Goal: Information Seeking & Learning: Compare options

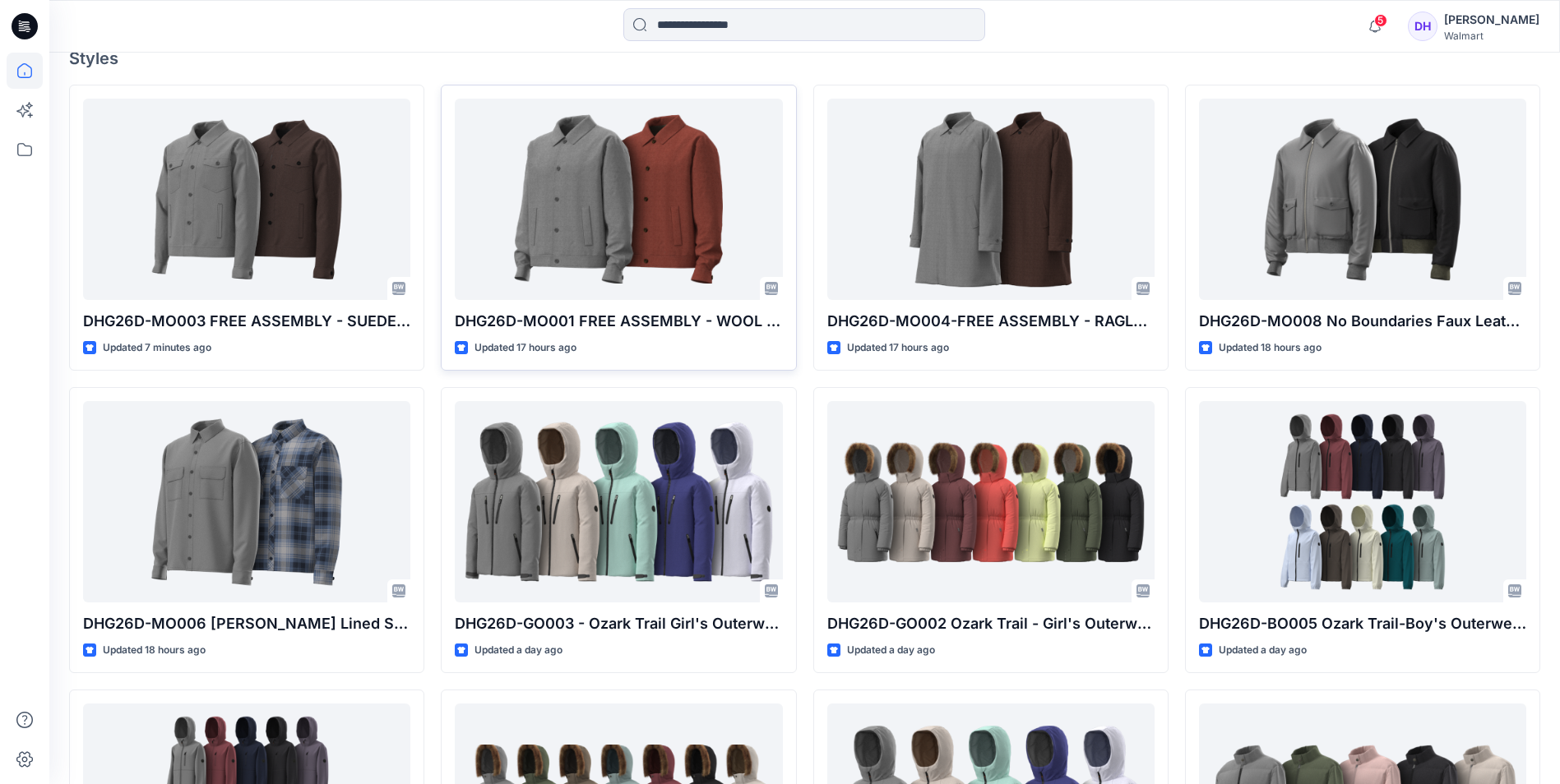
scroll to position [411, 0]
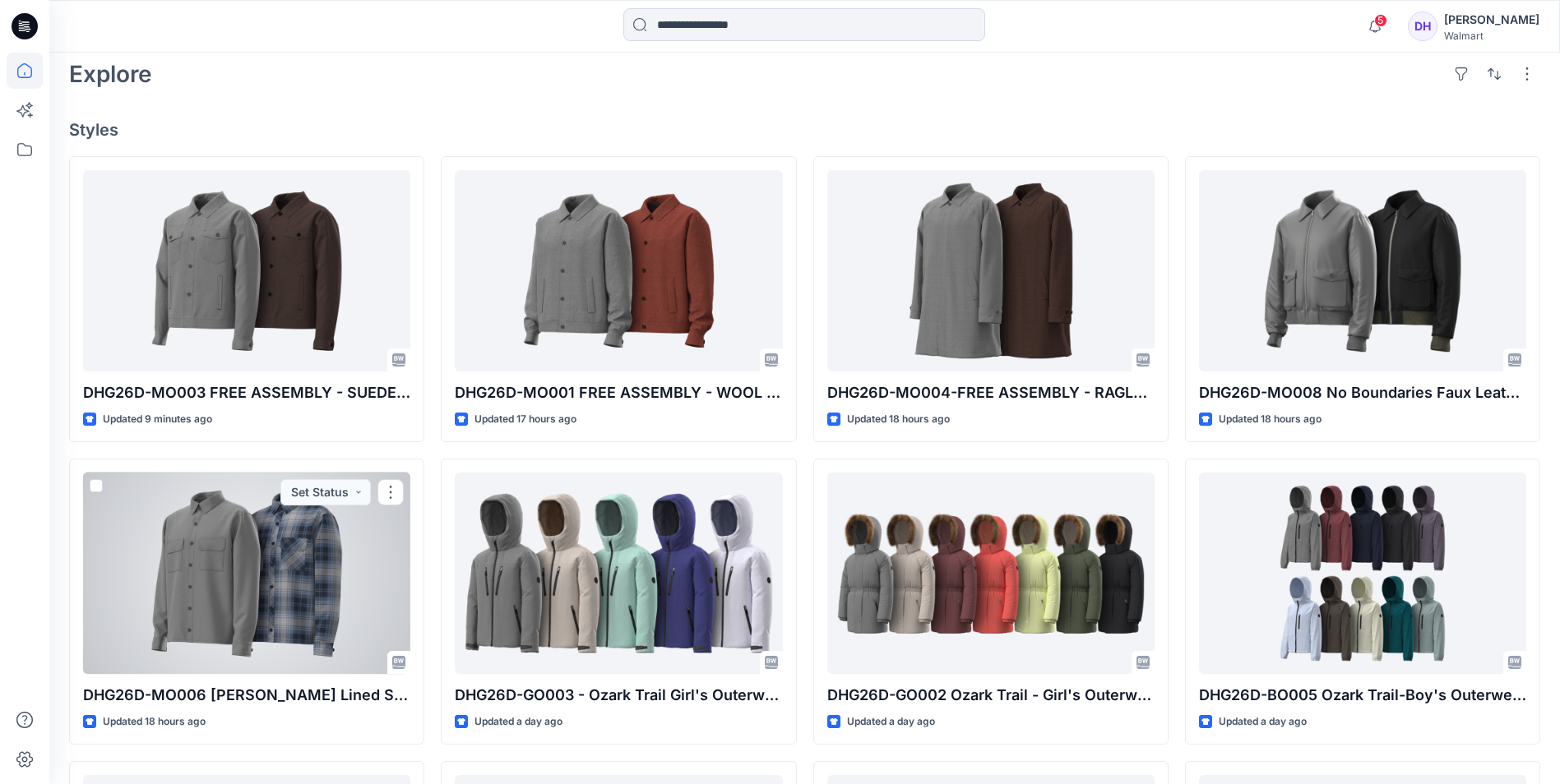
drag, startPoint x: 237, startPoint y: 555, endPoint x: 285, endPoint y: 546, distance: 48.8
click at [237, 555] on div at bounding box center [247, 573] width 328 height 201
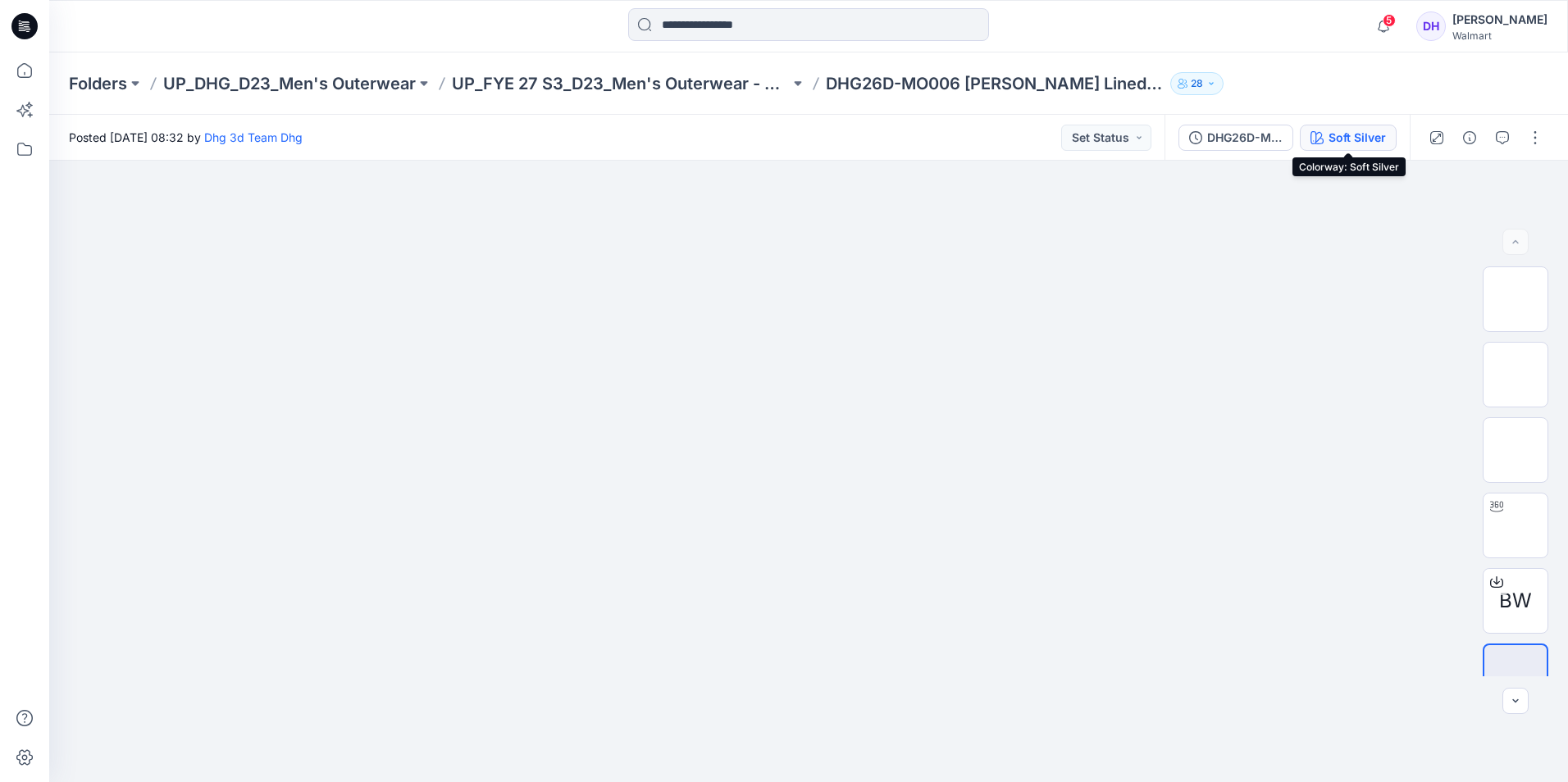
click at [1365, 136] on div "Soft Silver" at bounding box center [1358, 137] width 58 height 18
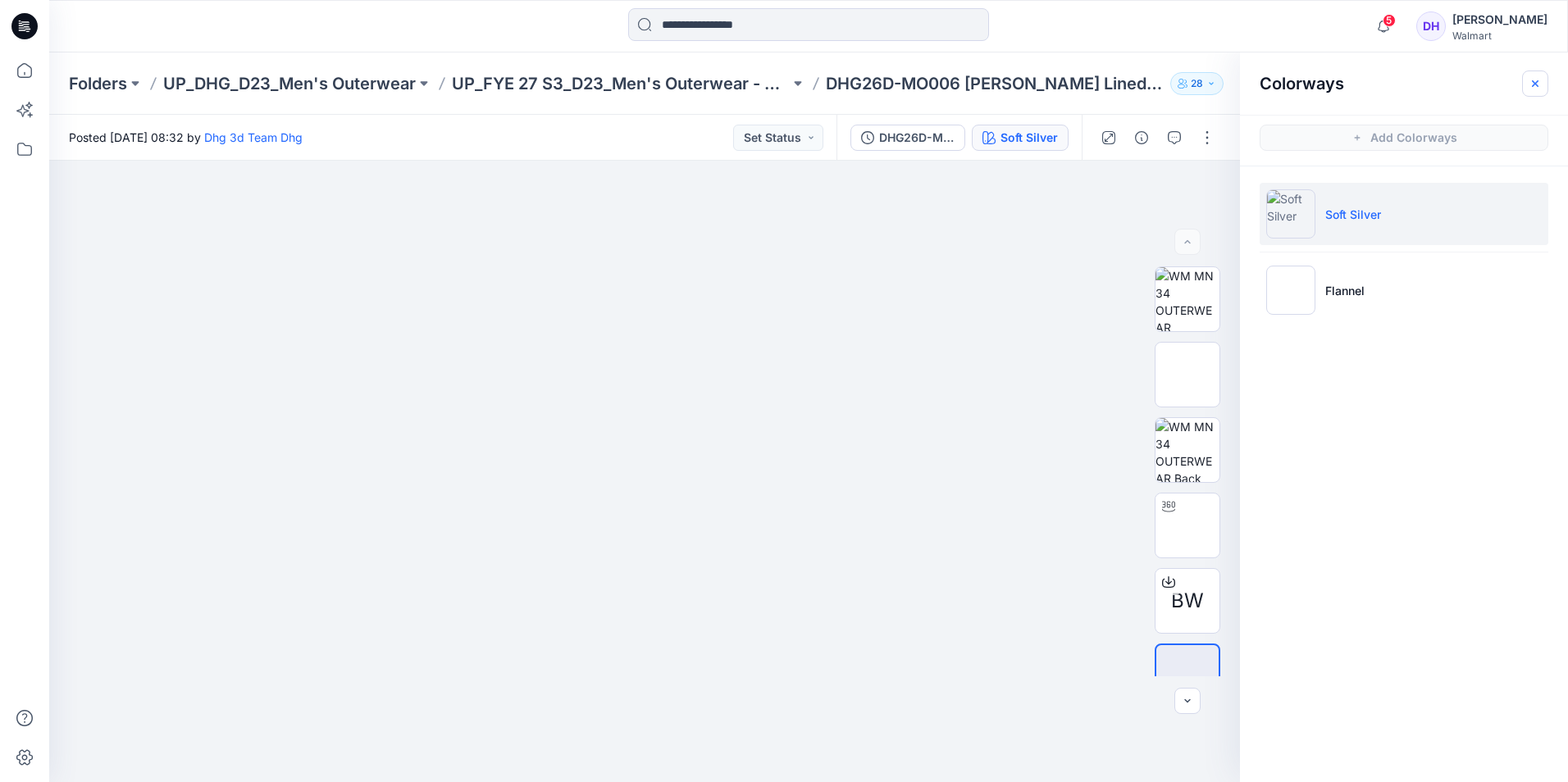
click at [1533, 90] on button "button" at bounding box center [1534, 83] width 26 height 26
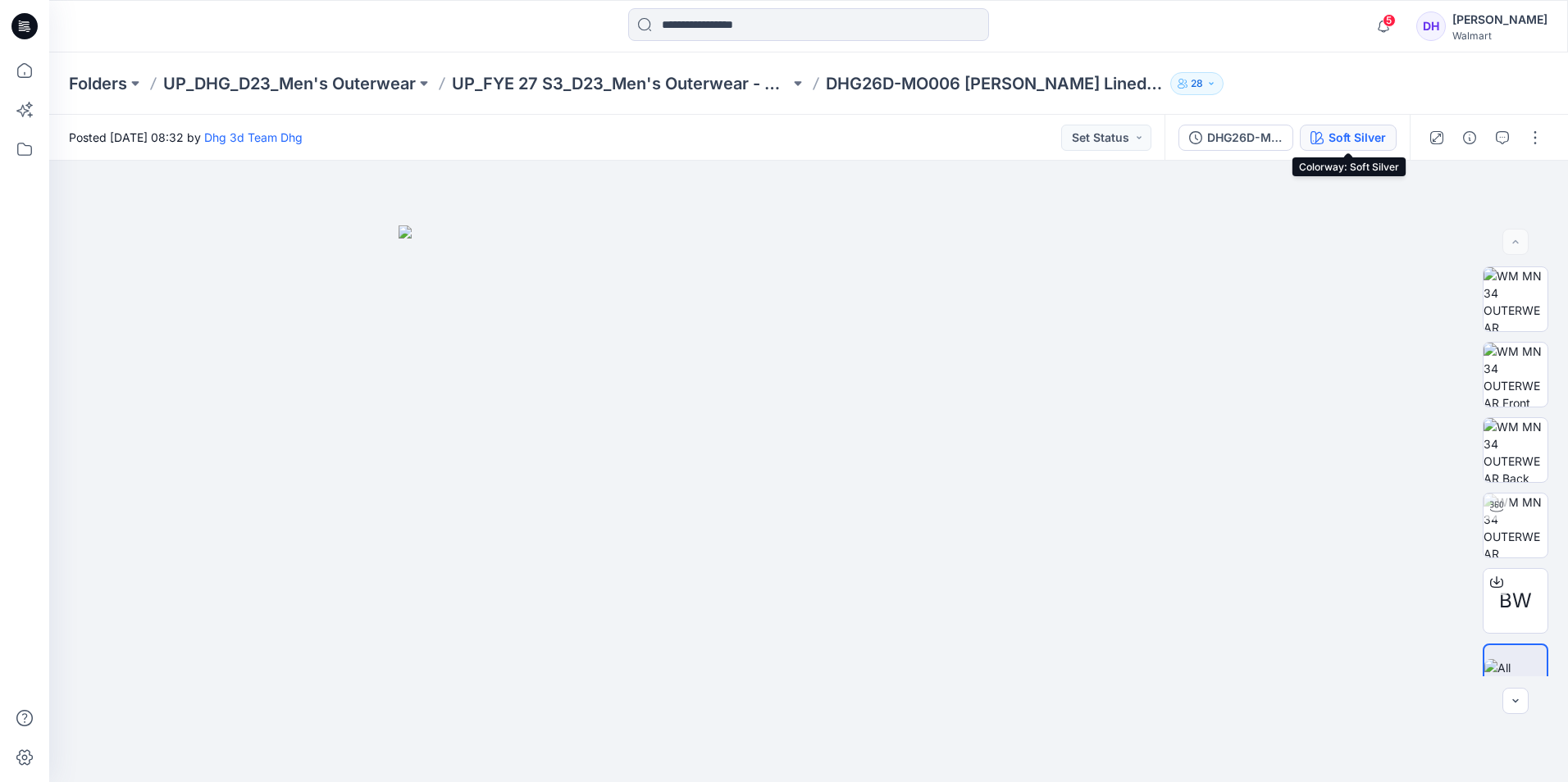
click at [1311, 137] on icon "button" at bounding box center [1317, 138] width 13 height 13
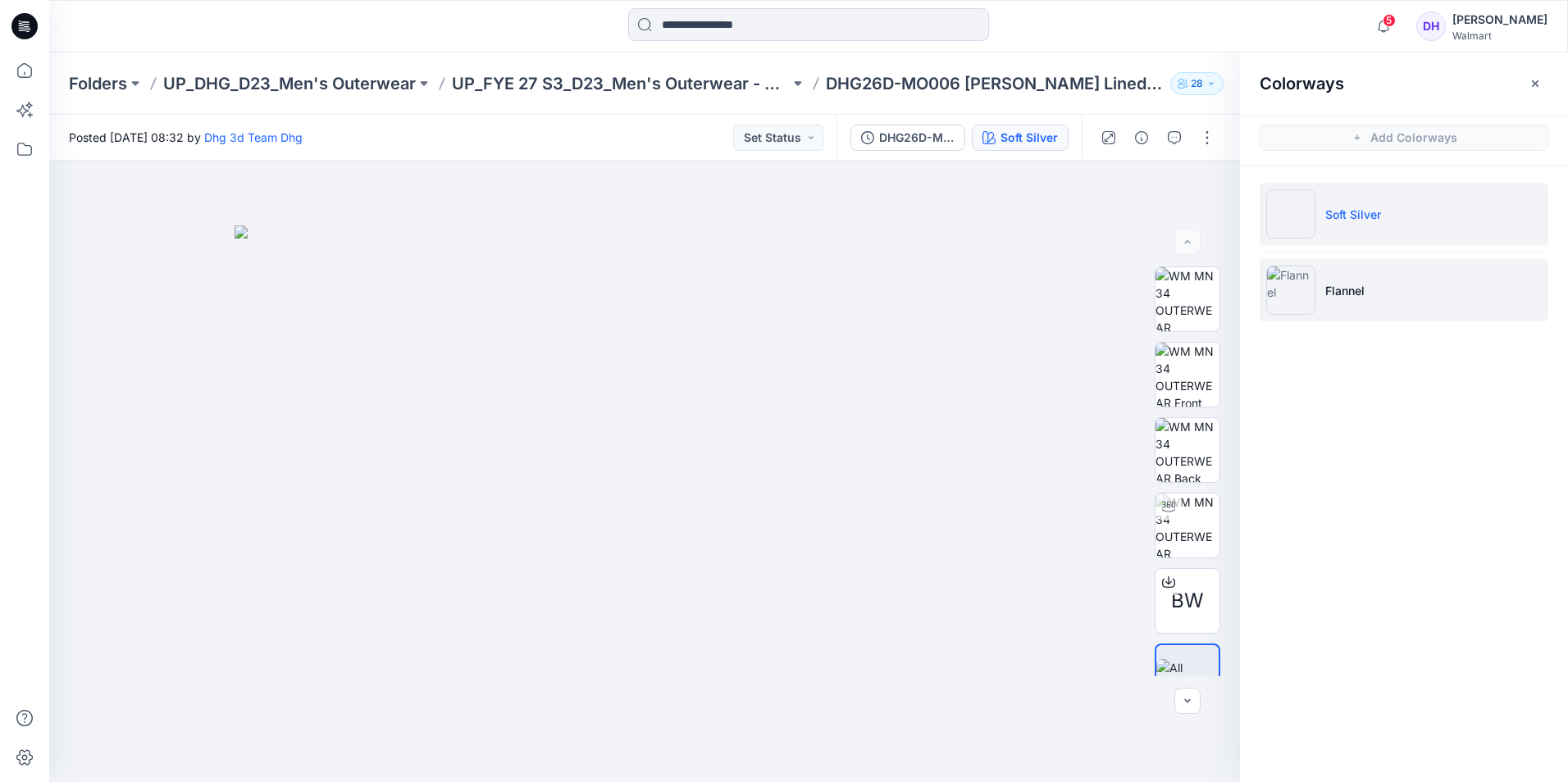
click at [1367, 305] on li "Flannel" at bounding box center [1404, 290] width 288 height 62
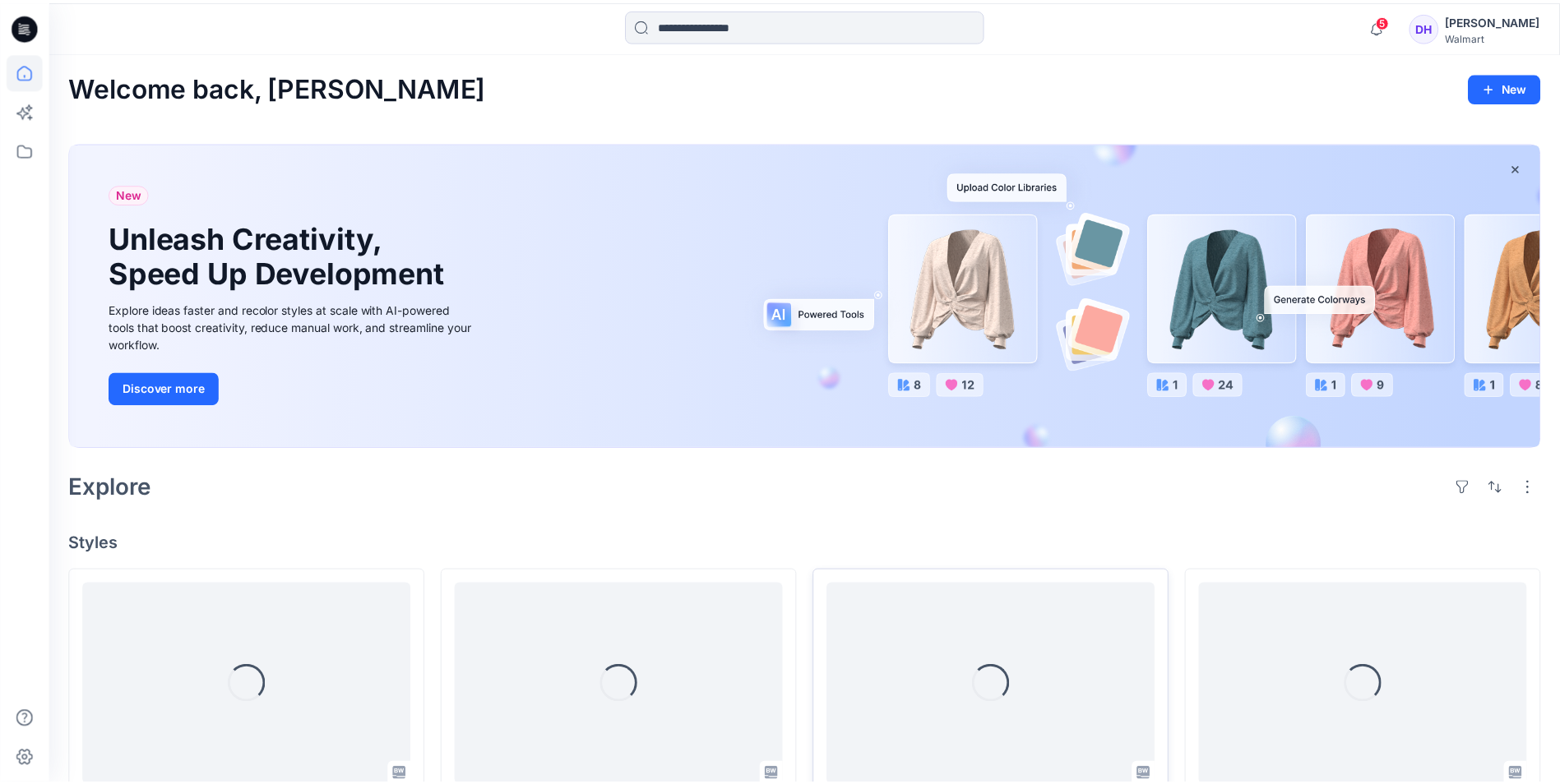
scroll to position [411, 0]
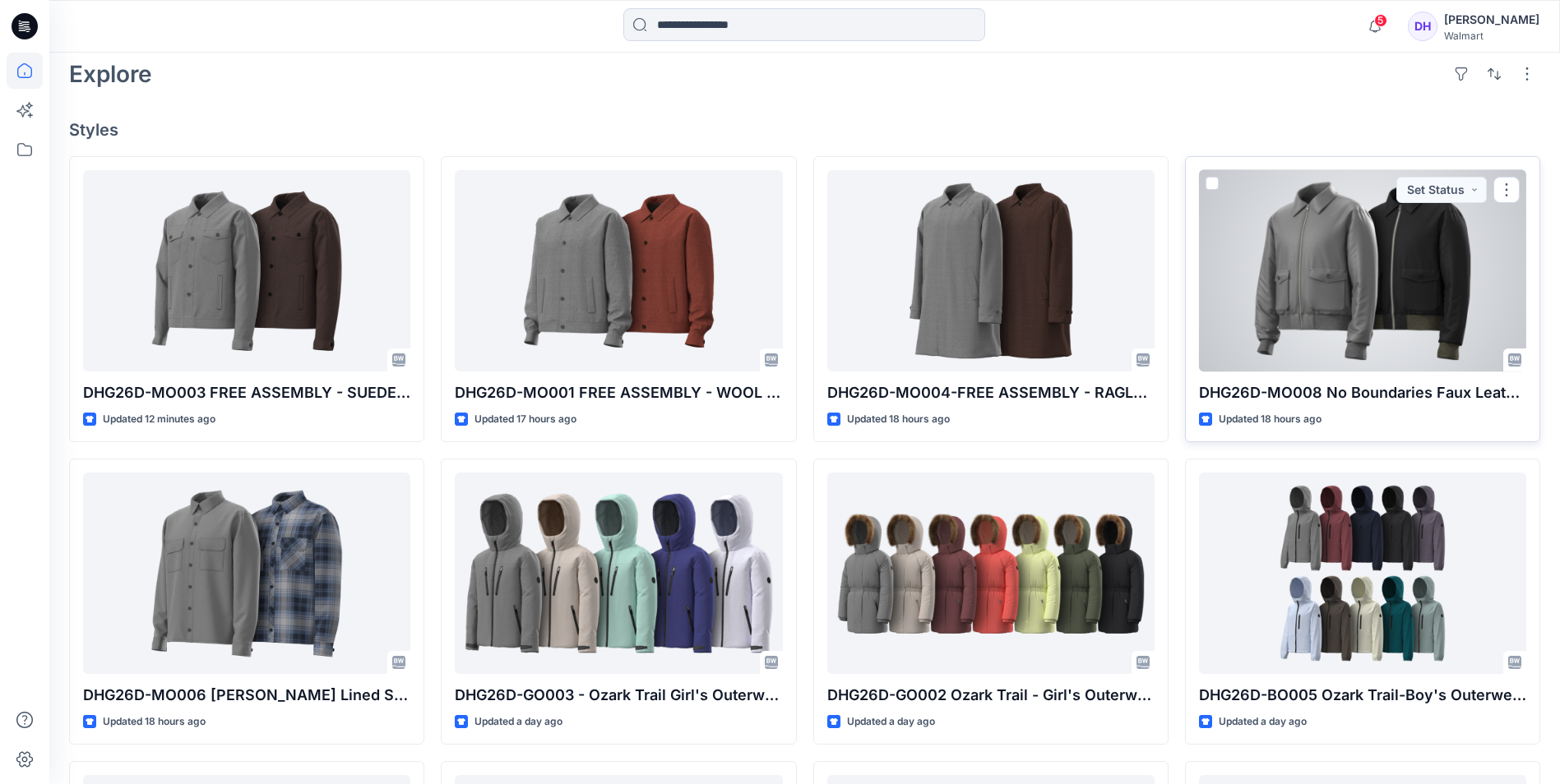
click at [1388, 276] on div at bounding box center [1362, 271] width 328 height 201
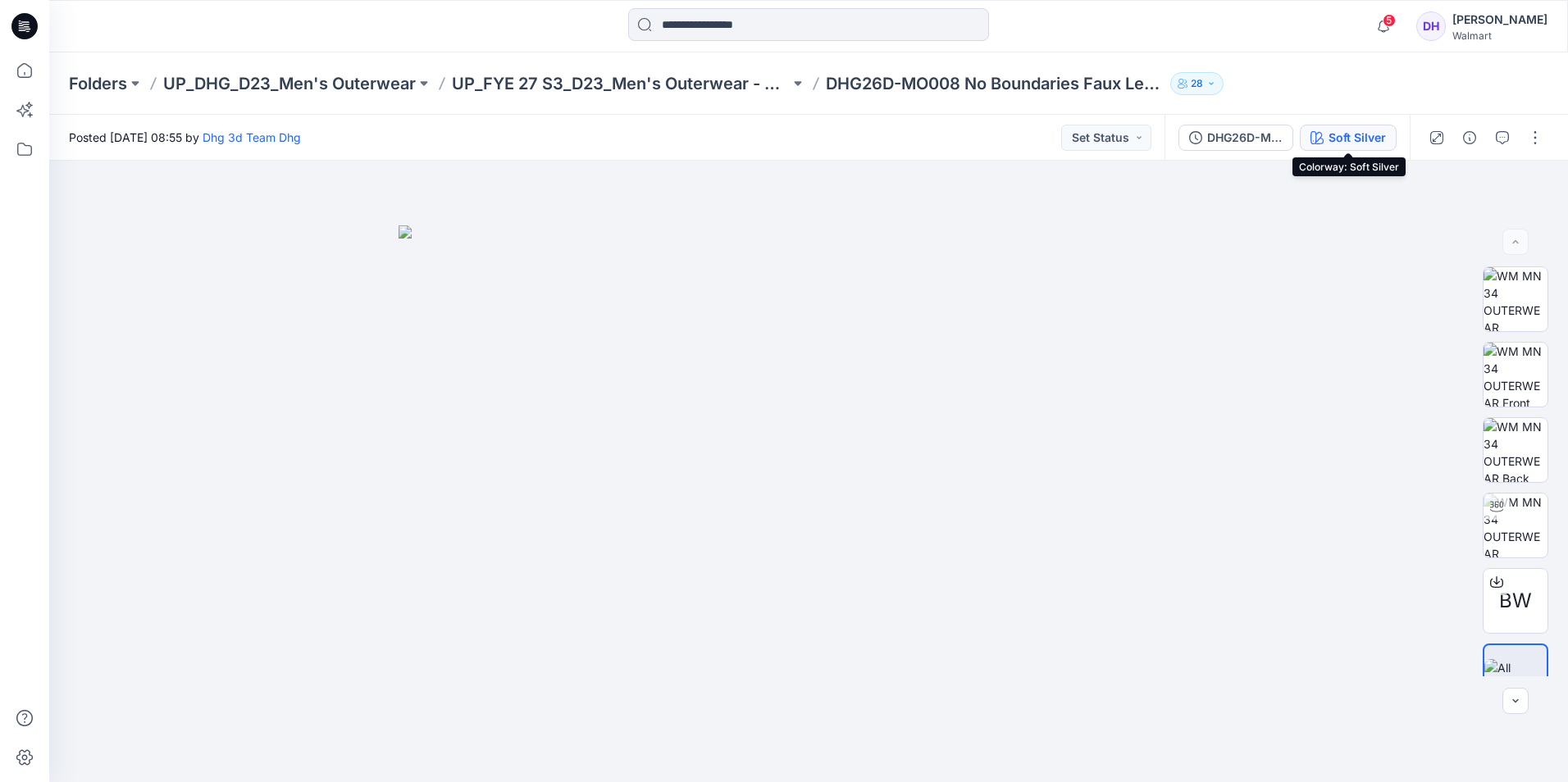
click at [1318, 138] on icon "button" at bounding box center [1317, 138] width 13 height 13
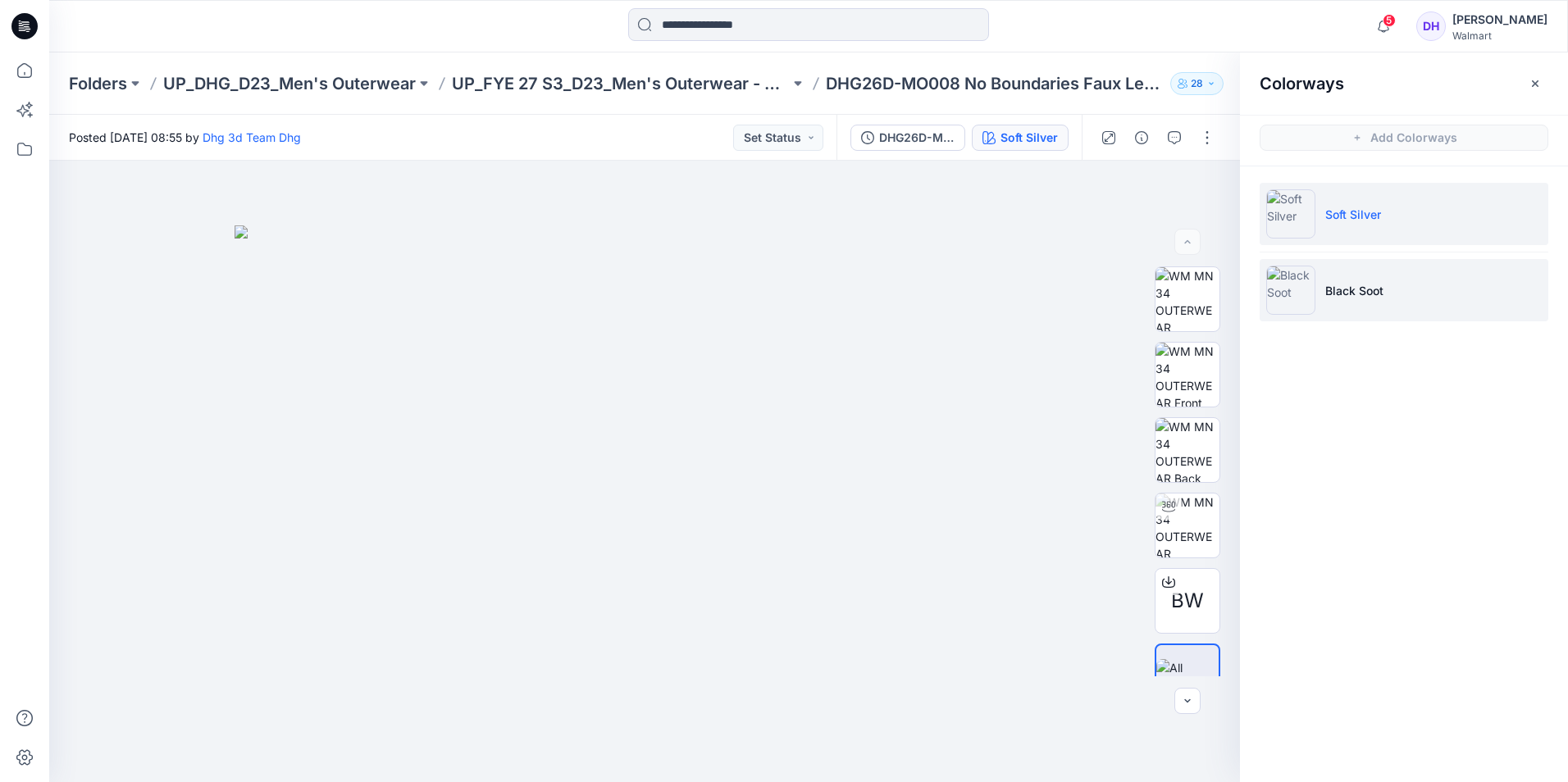
click at [1341, 299] on p "Black Soot" at bounding box center [1354, 291] width 59 height 17
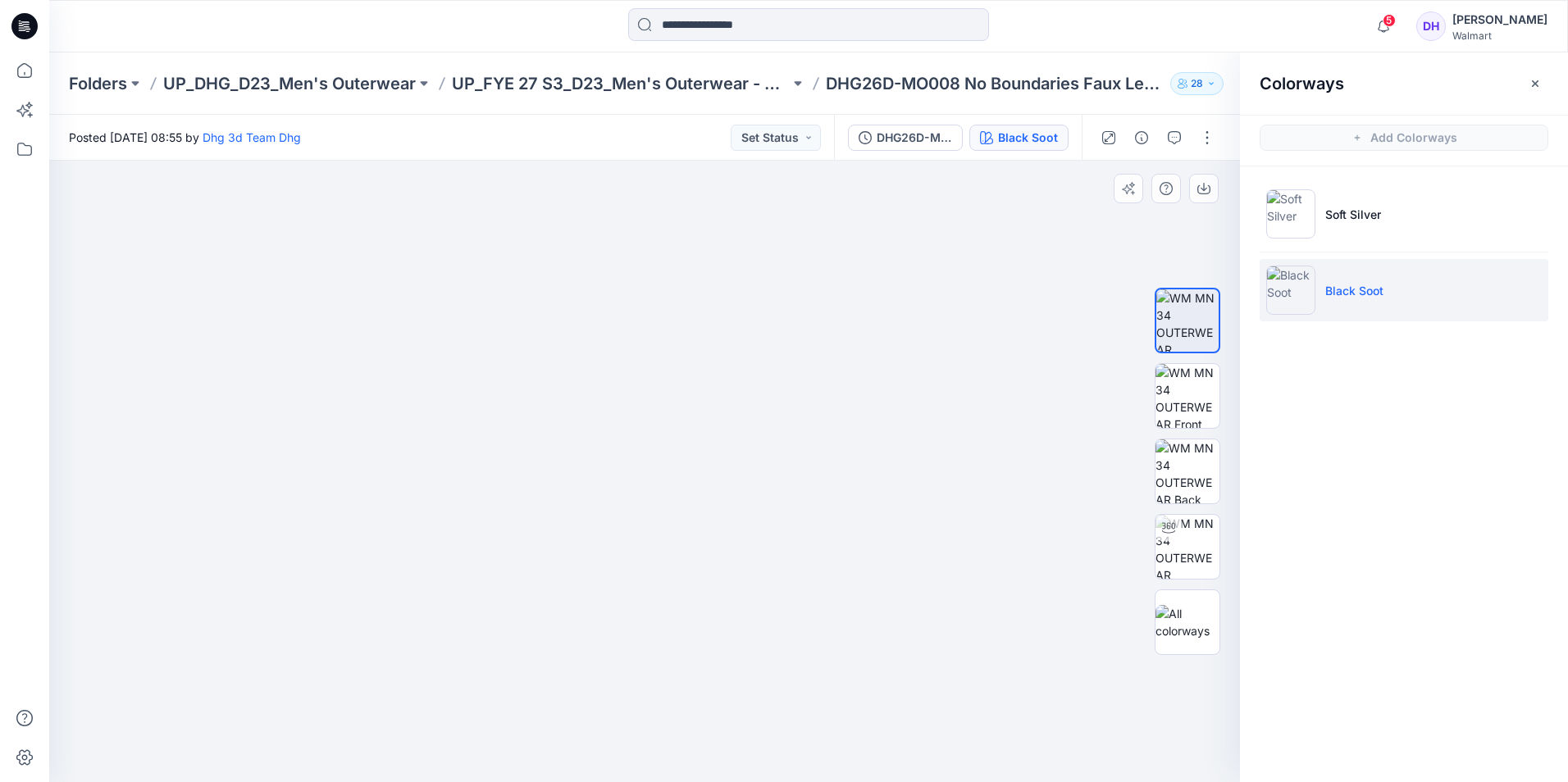
drag, startPoint x: 1037, startPoint y: 440, endPoint x: 1043, endPoint y: 495, distance: 55.3
click at [1043, 495] on div at bounding box center [644, 471] width 1190 height 622
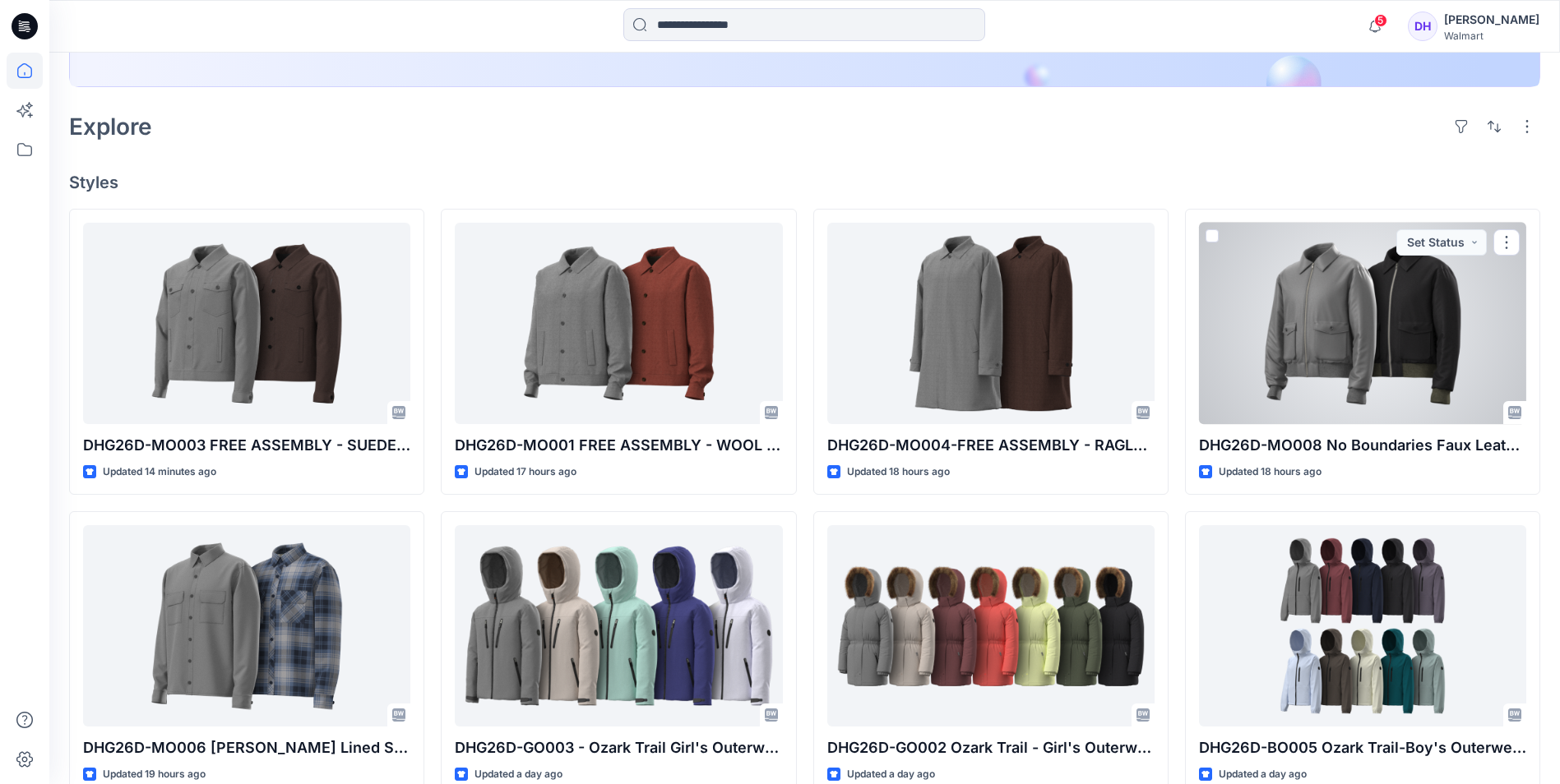
scroll to position [165, 0]
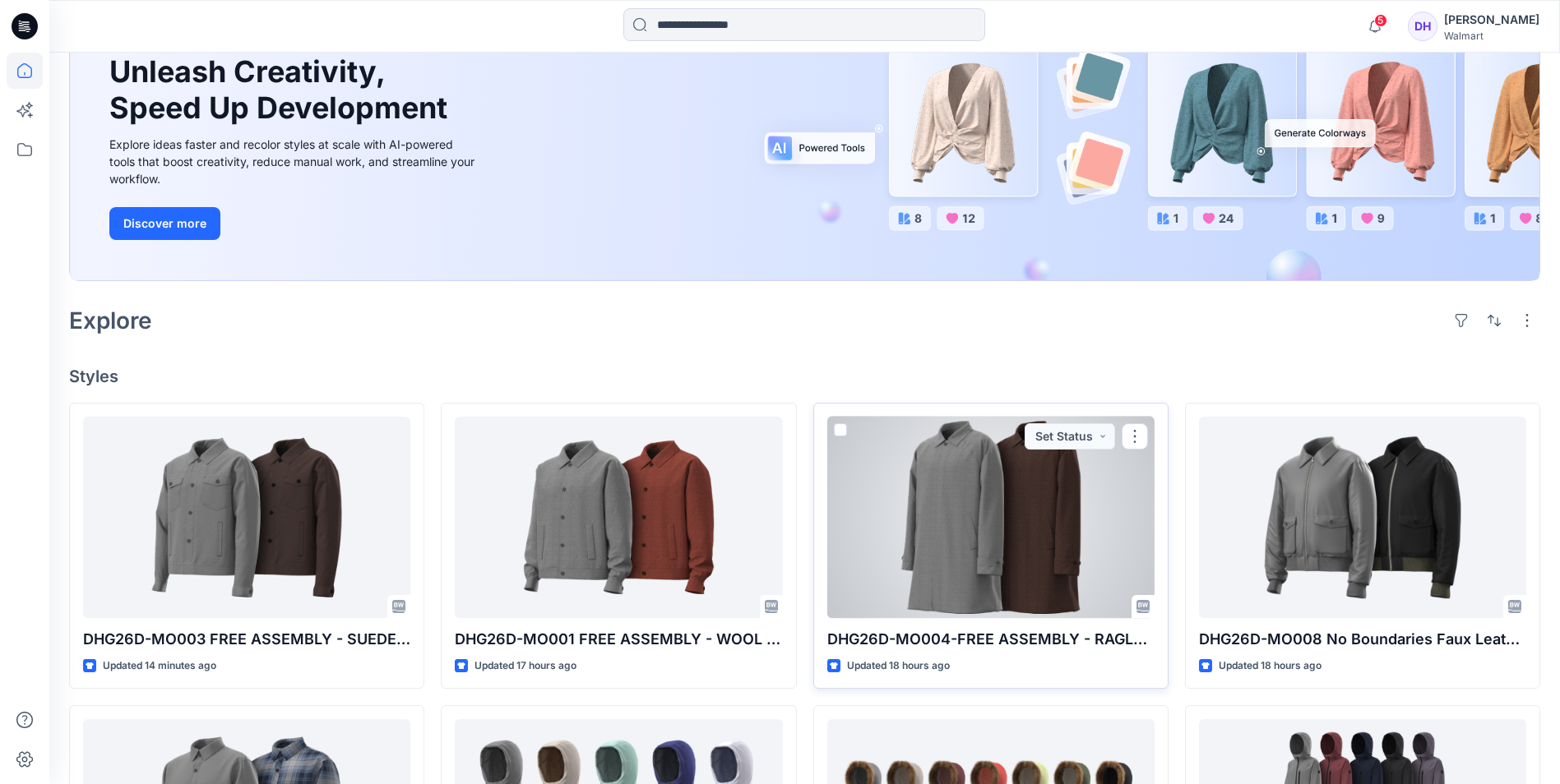
click at [1018, 541] on div at bounding box center [992, 517] width 328 height 201
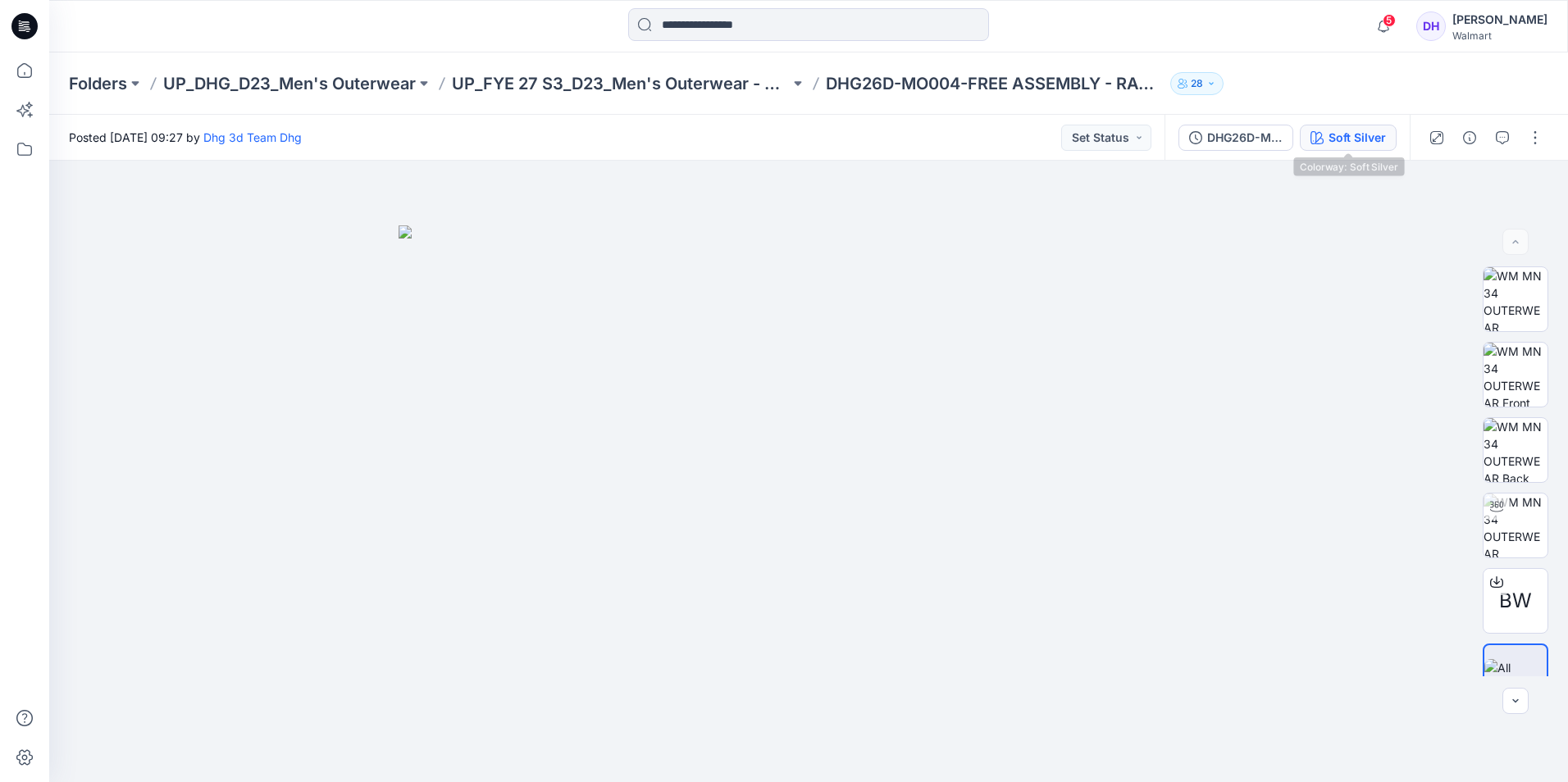
click at [1378, 144] on div "Soft Silver" at bounding box center [1358, 137] width 58 height 18
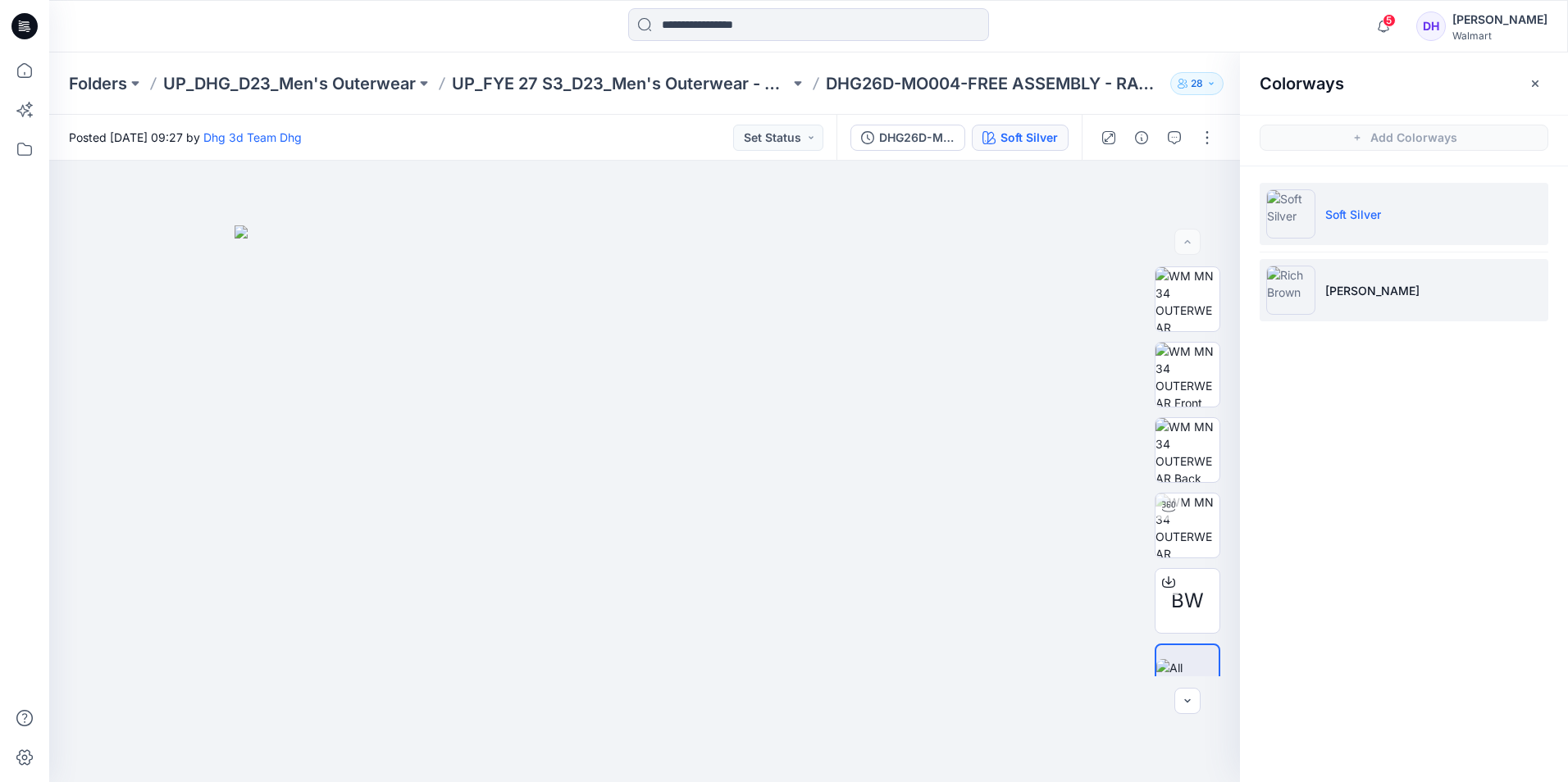
click at [1351, 305] on li "Rich Brown" at bounding box center [1404, 290] width 288 height 62
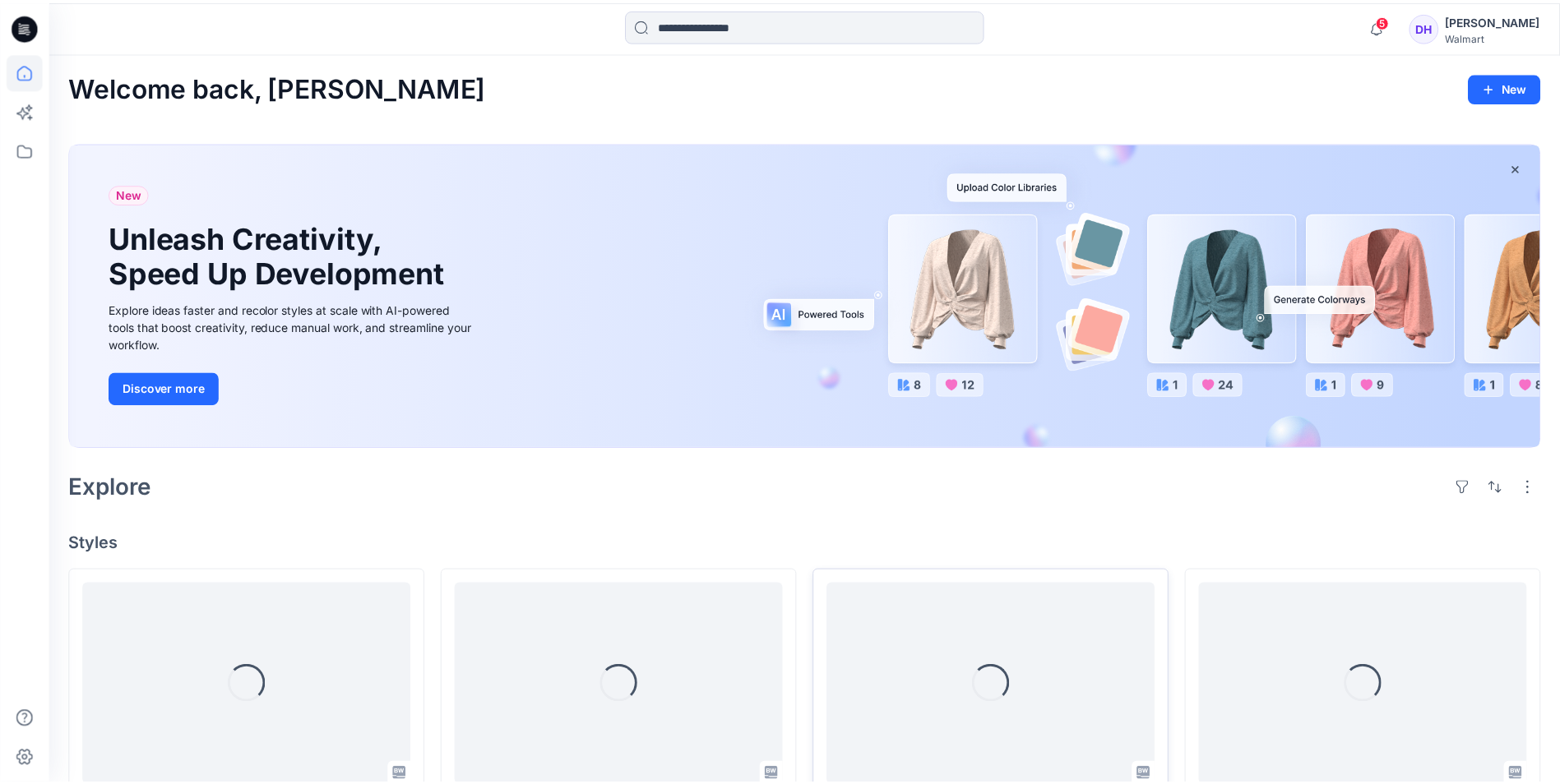
scroll to position [165, 0]
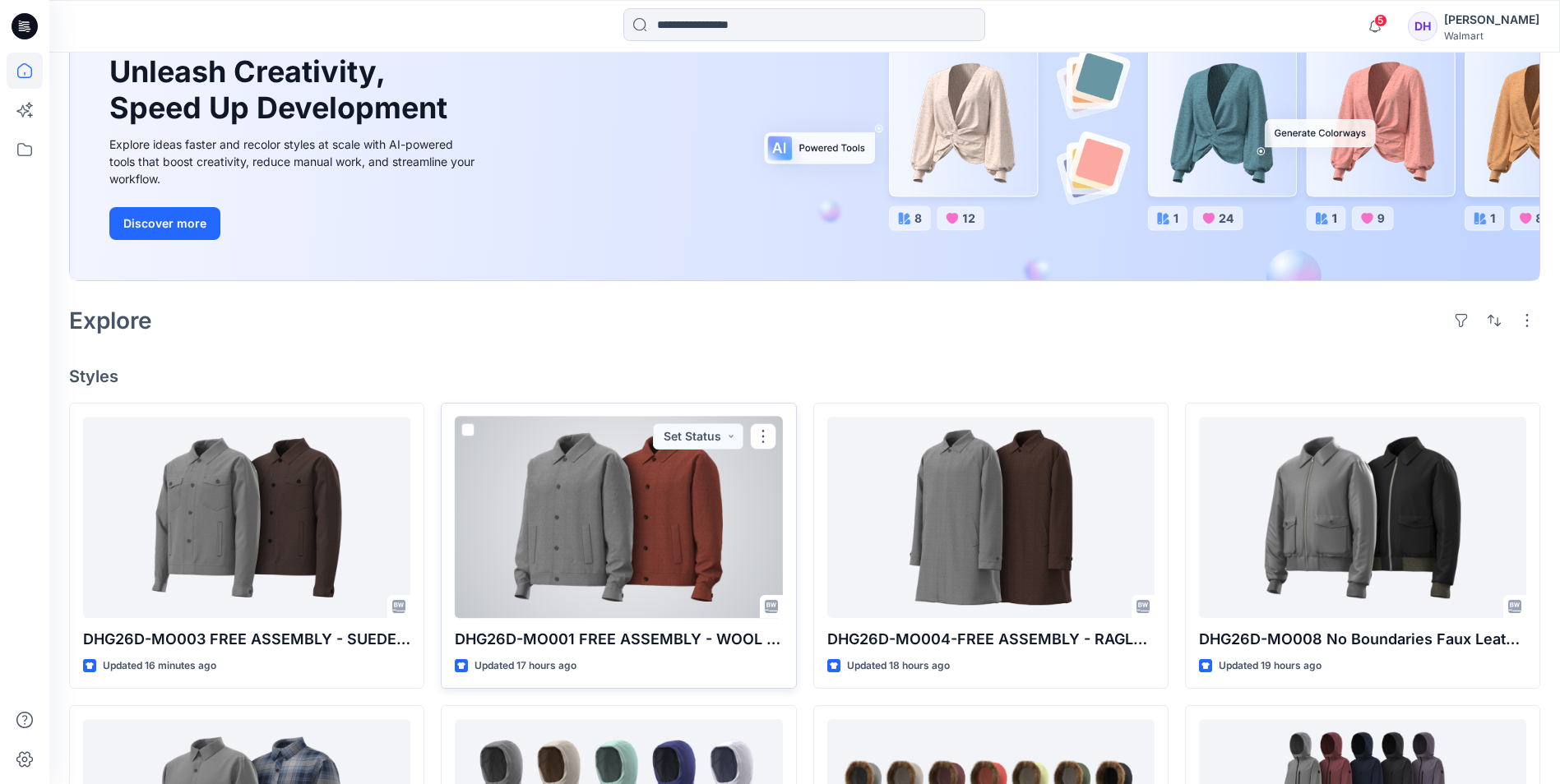
click at [609, 509] on div at bounding box center [619, 517] width 328 height 201
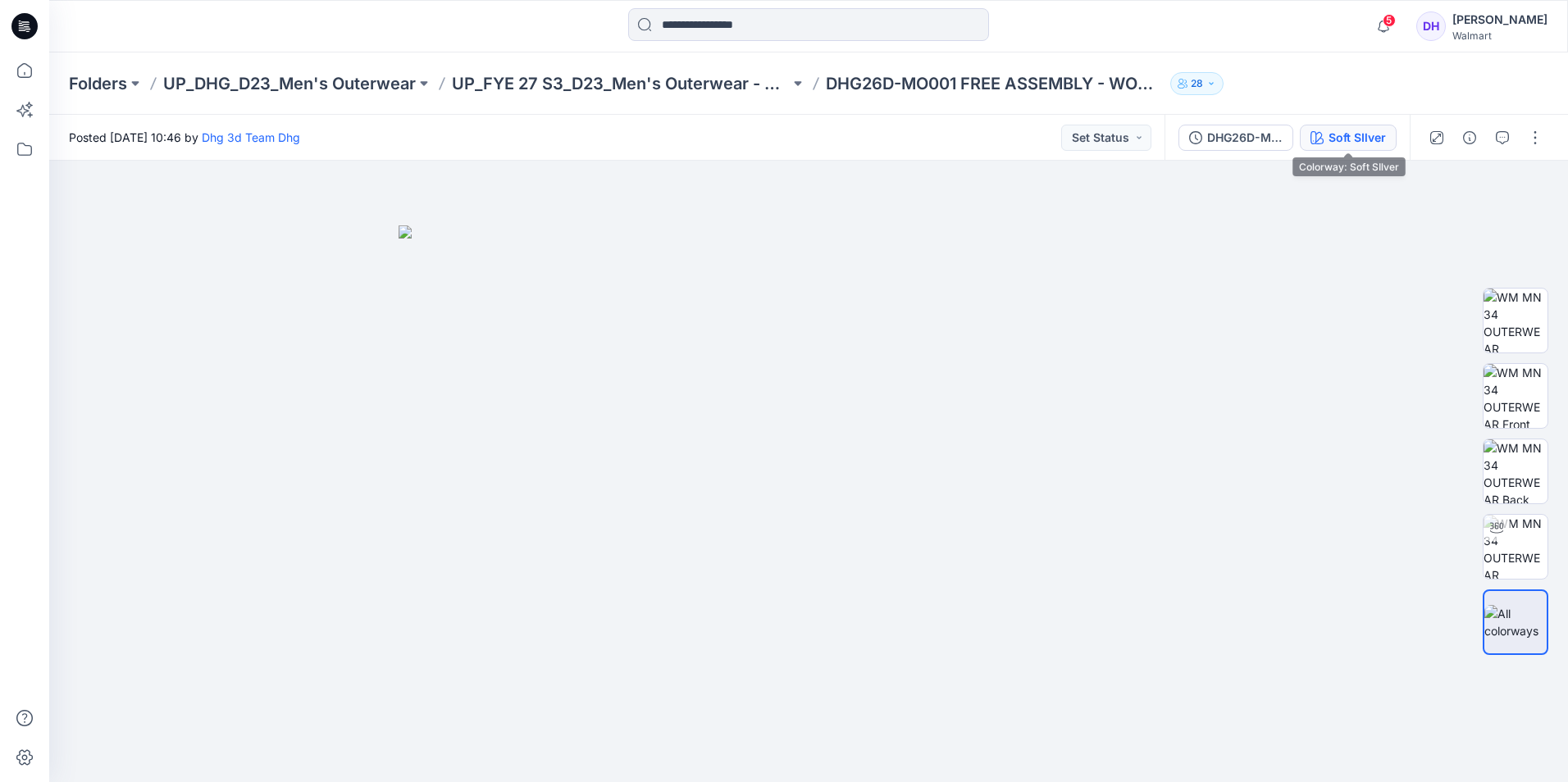
click at [1357, 136] on div "Soft SIlver" at bounding box center [1358, 137] width 58 height 18
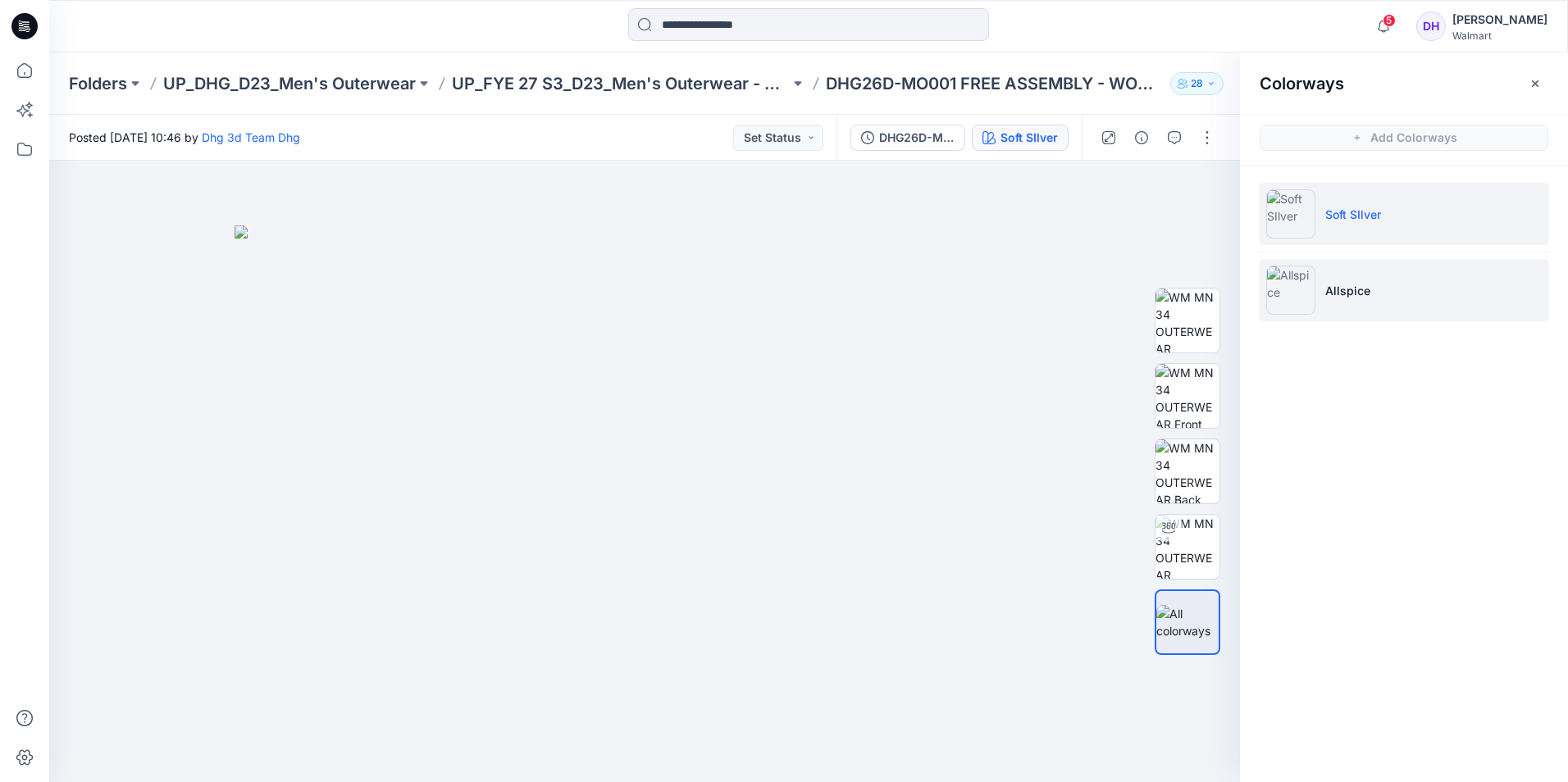
click at [1321, 275] on li "Allspice" at bounding box center [1404, 290] width 288 height 62
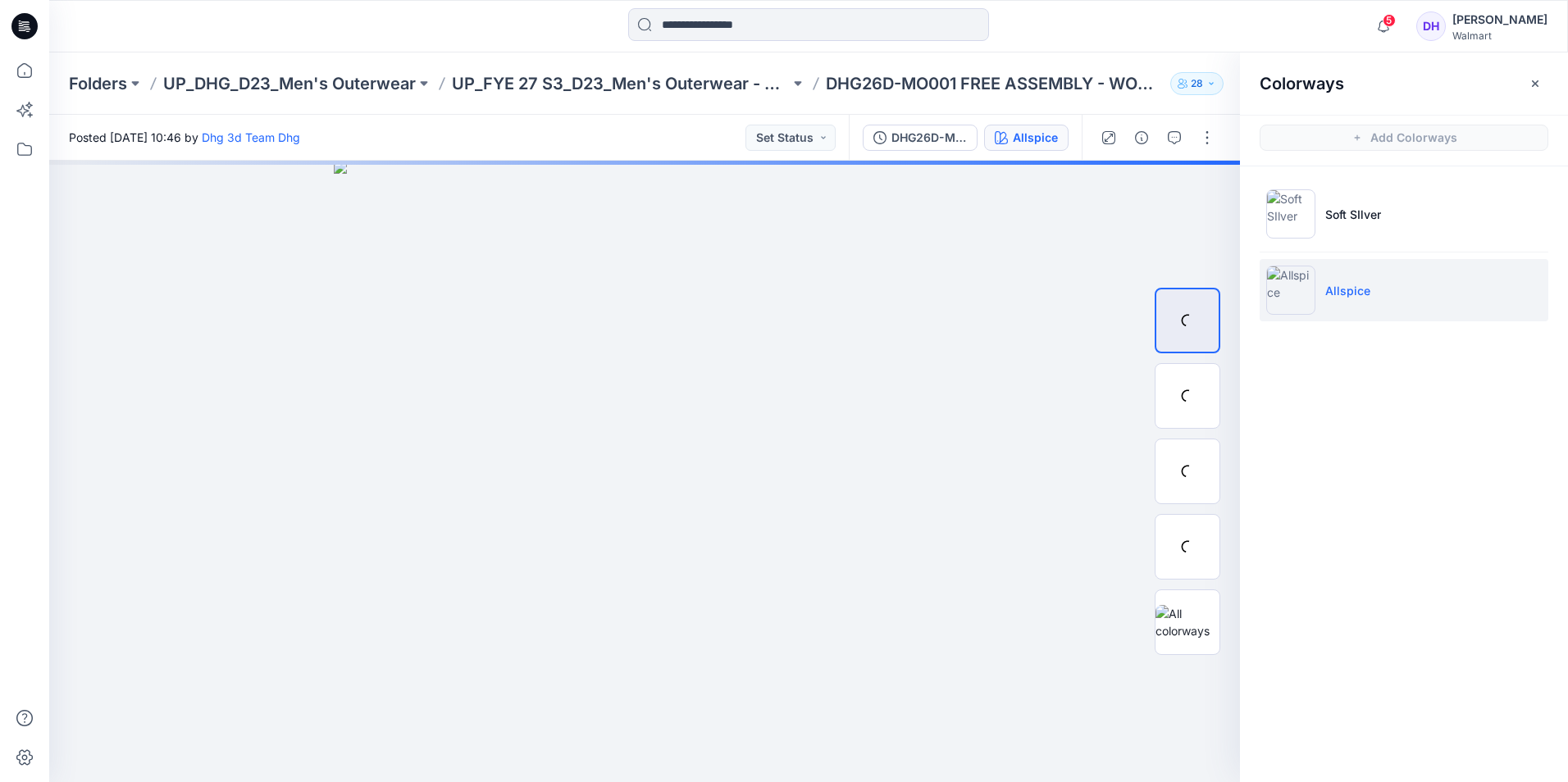
click at [1326, 284] on p "Allspice" at bounding box center [1347, 291] width 45 height 17
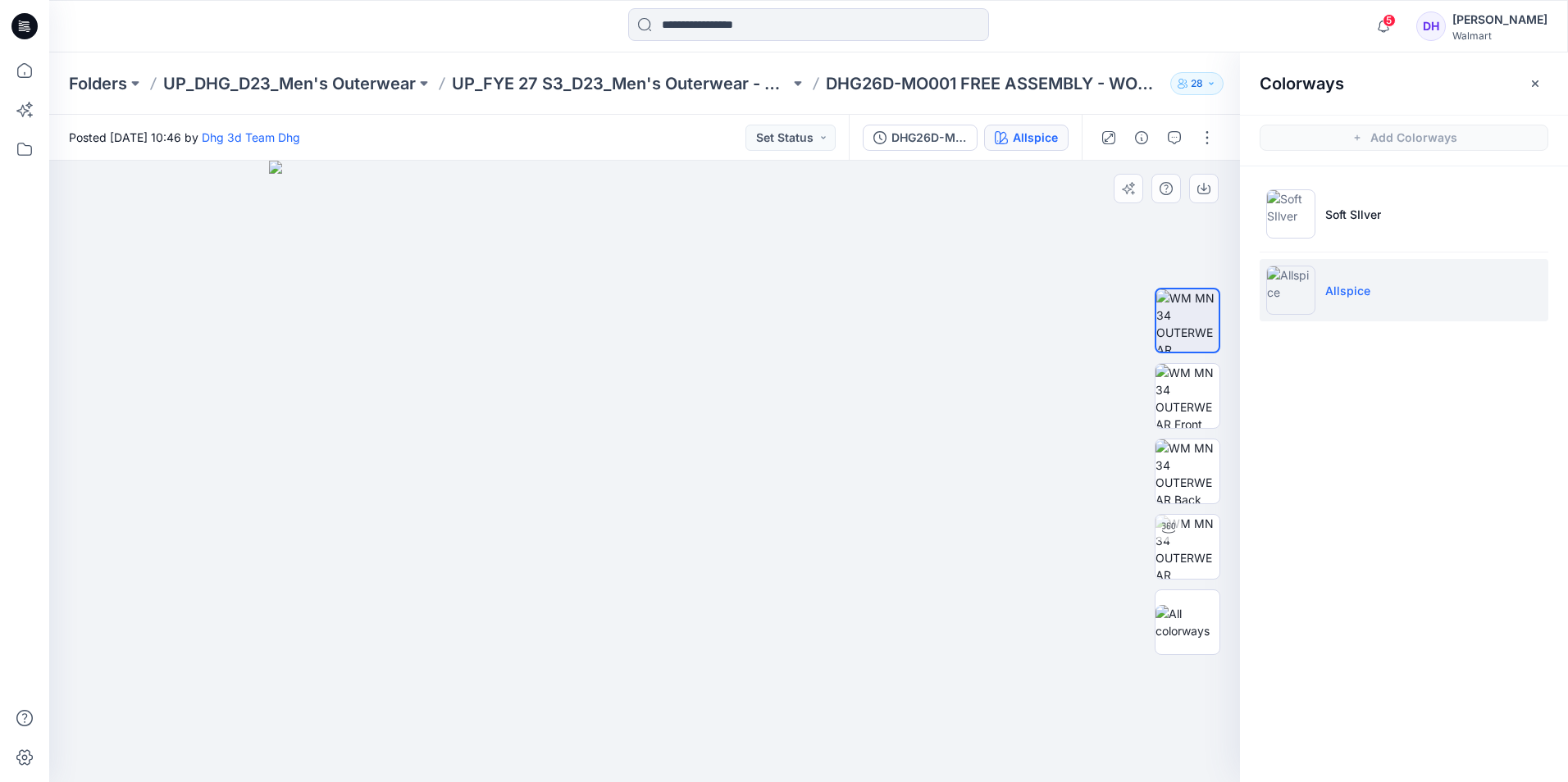
drag, startPoint x: 848, startPoint y: 438, endPoint x: 836, endPoint y: 513, distance: 76.0
click at [836, 513] on img at bounding box center [645, 471] width 751 height 622
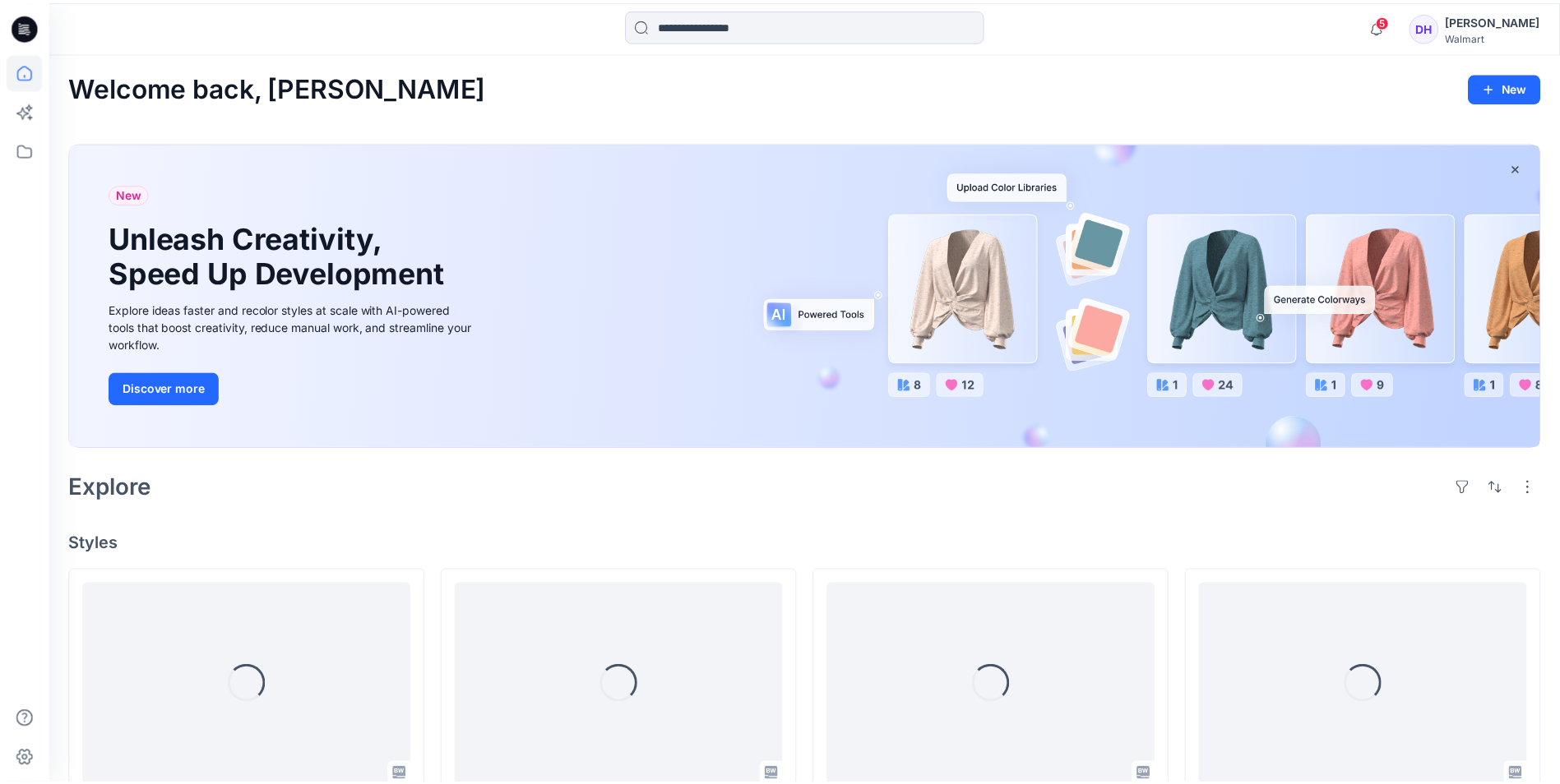
scroll to position [165, 0]
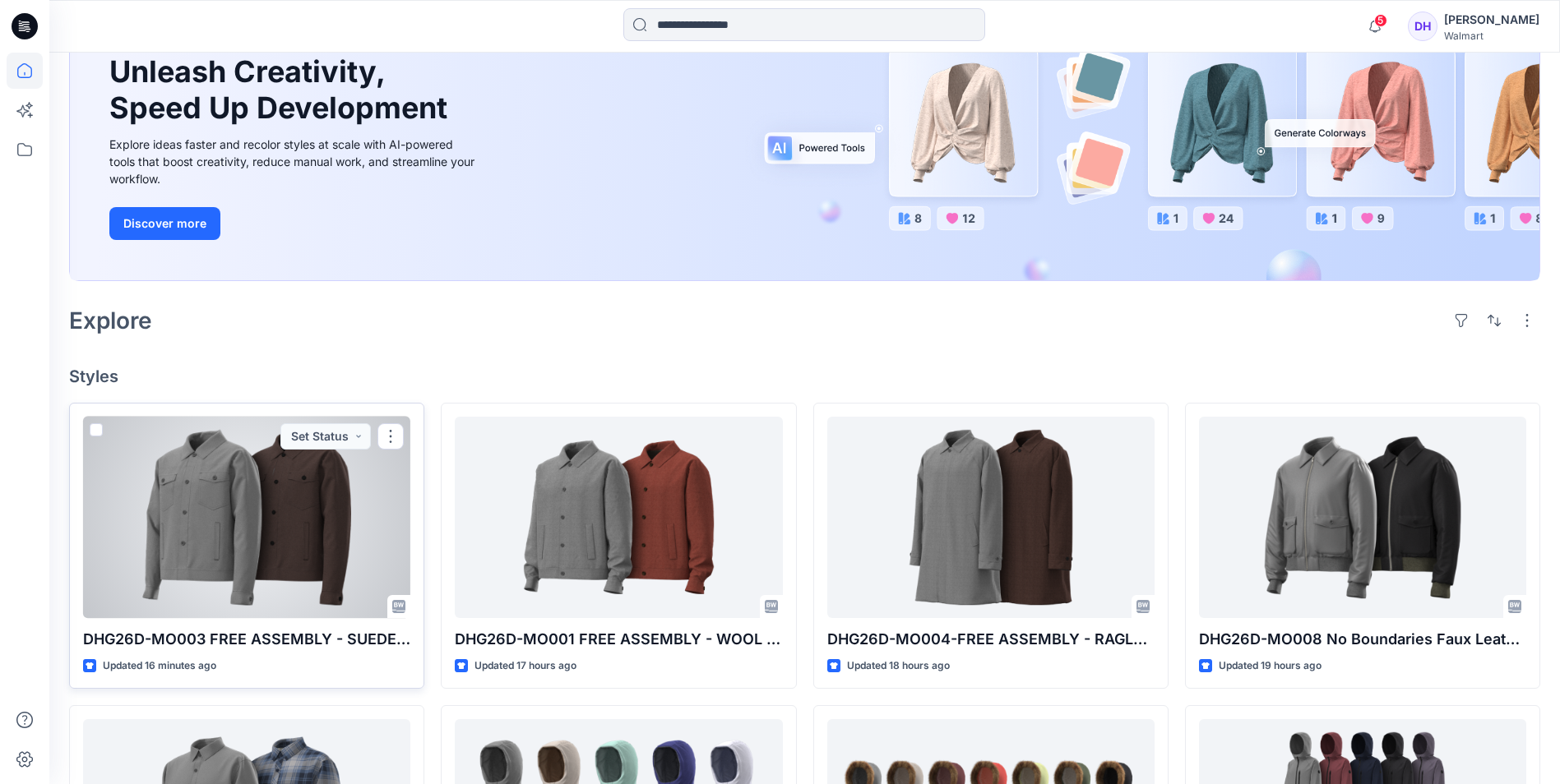
click at [286, 498] on div at bounding box center [247, 517] width 328 height 201
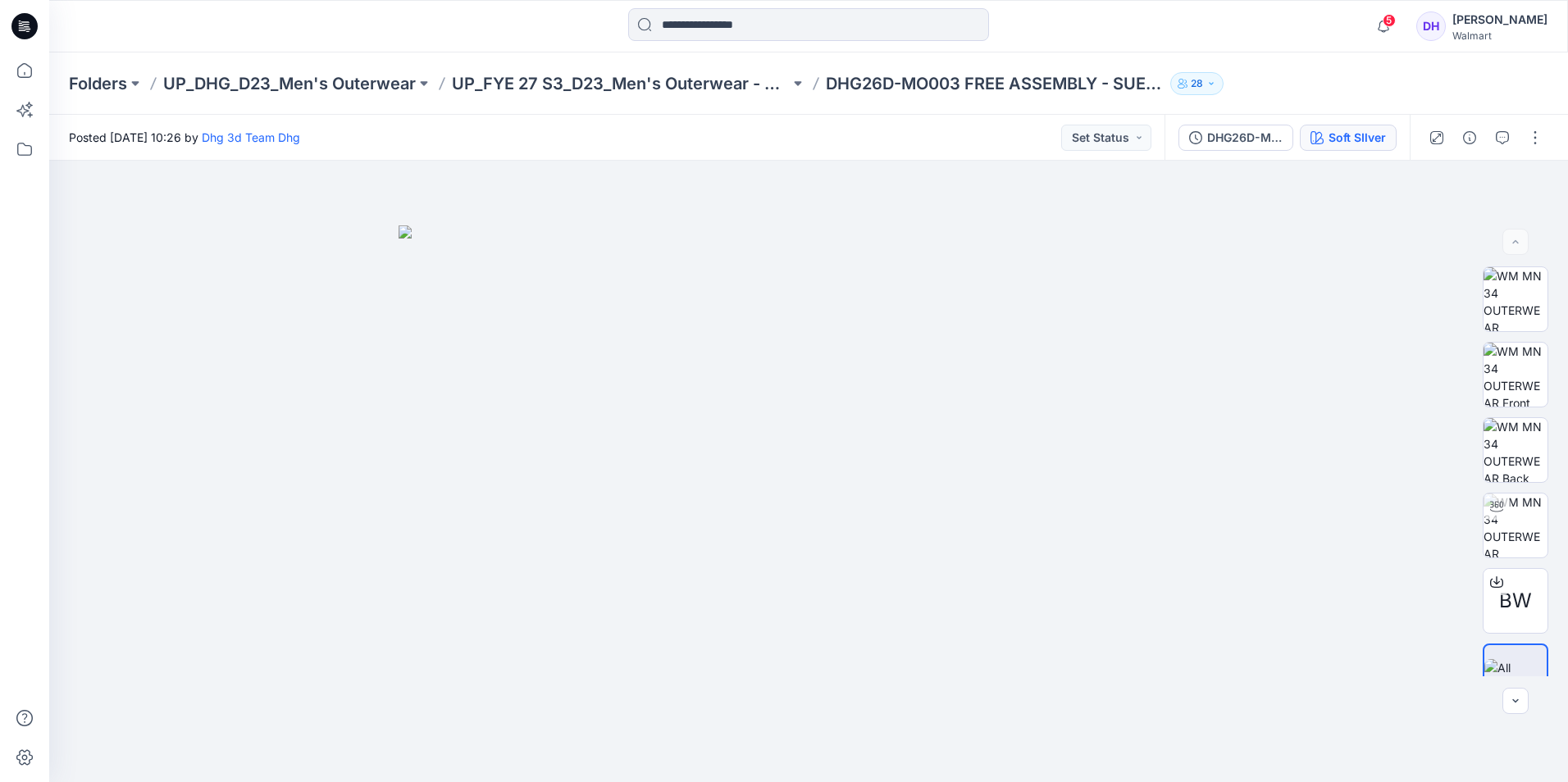
click at [1380, 139] on div "Soft SIlver" at bounding box center [1358, 137] width 58 height 18
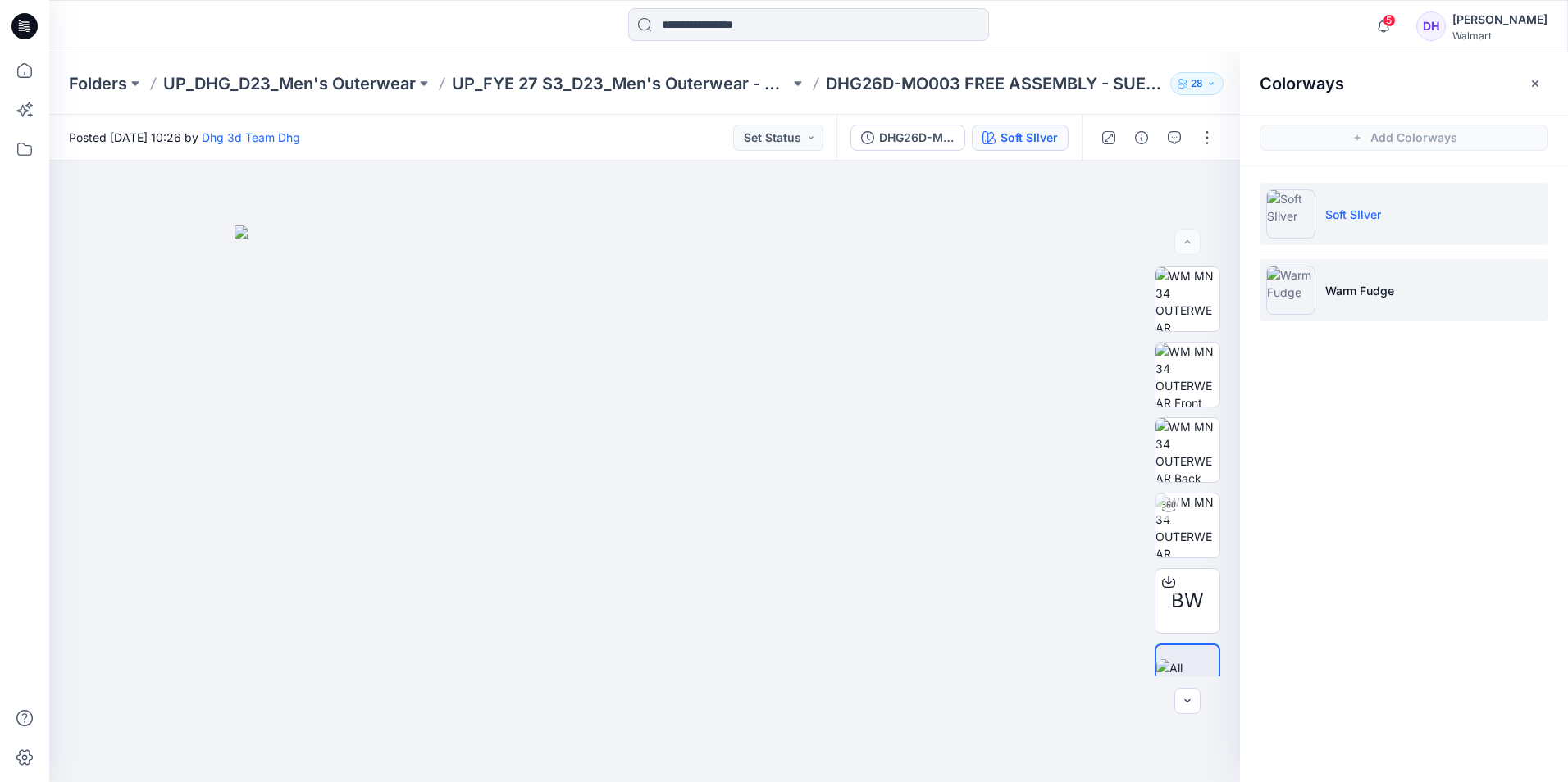
click at [1315, 281] on li "Warm Fudge" at bounding box center [1404, 290] width 288 height 62
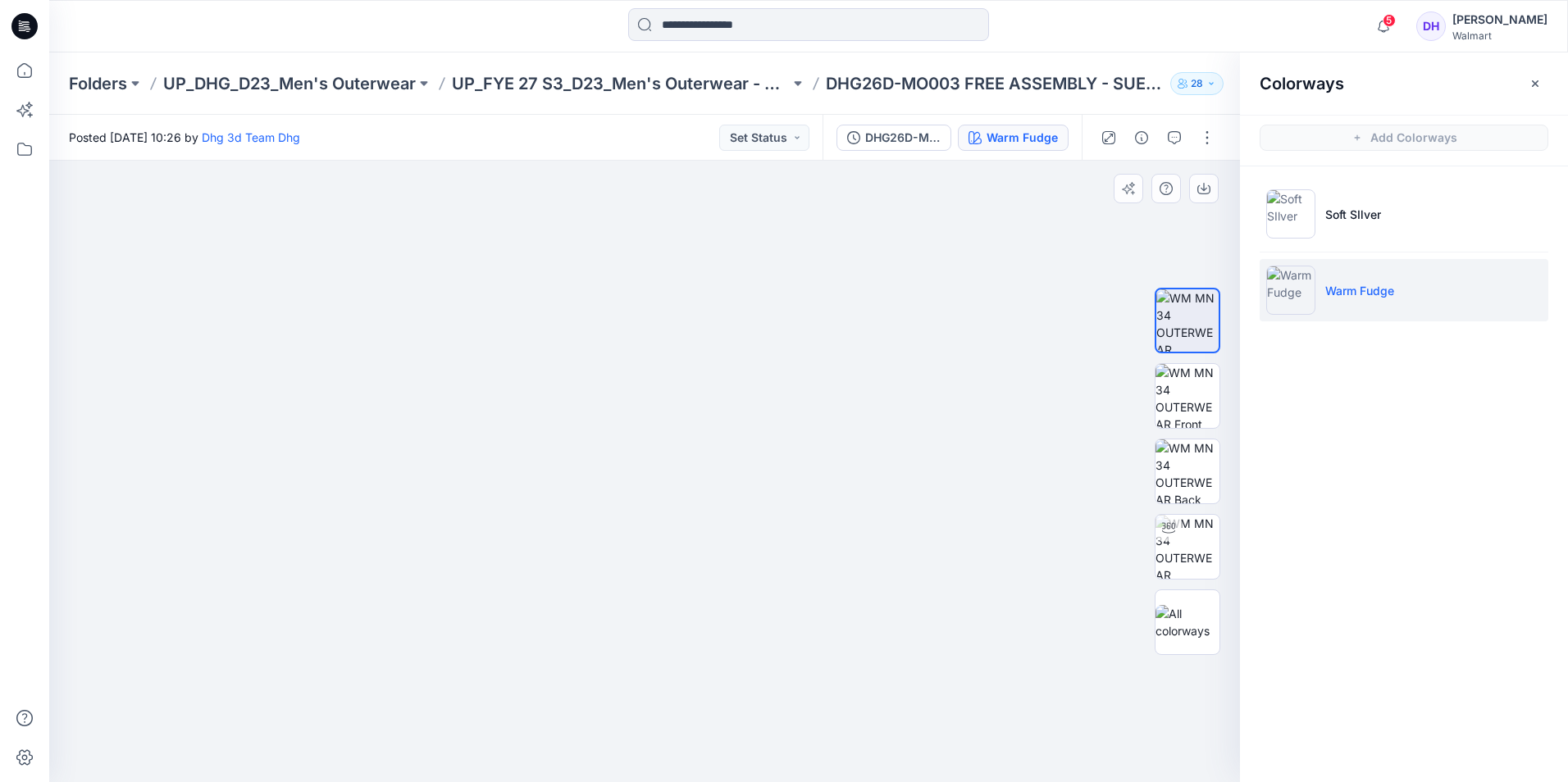
drag, startPoint x: 759, startPoint y: 359, endPoint x: 747, endPoint y: 409, distance: 51.4
click at [747, 409] on img at bounding box center [644, 449] width 816 height 667
drag, startPoint x: 812, startPoint y: 397, endPoint x: 812, endPoint y: 428, distance: 31.0
click at [812, 428] on img at bounding box center [645, 463] width 821 height 640
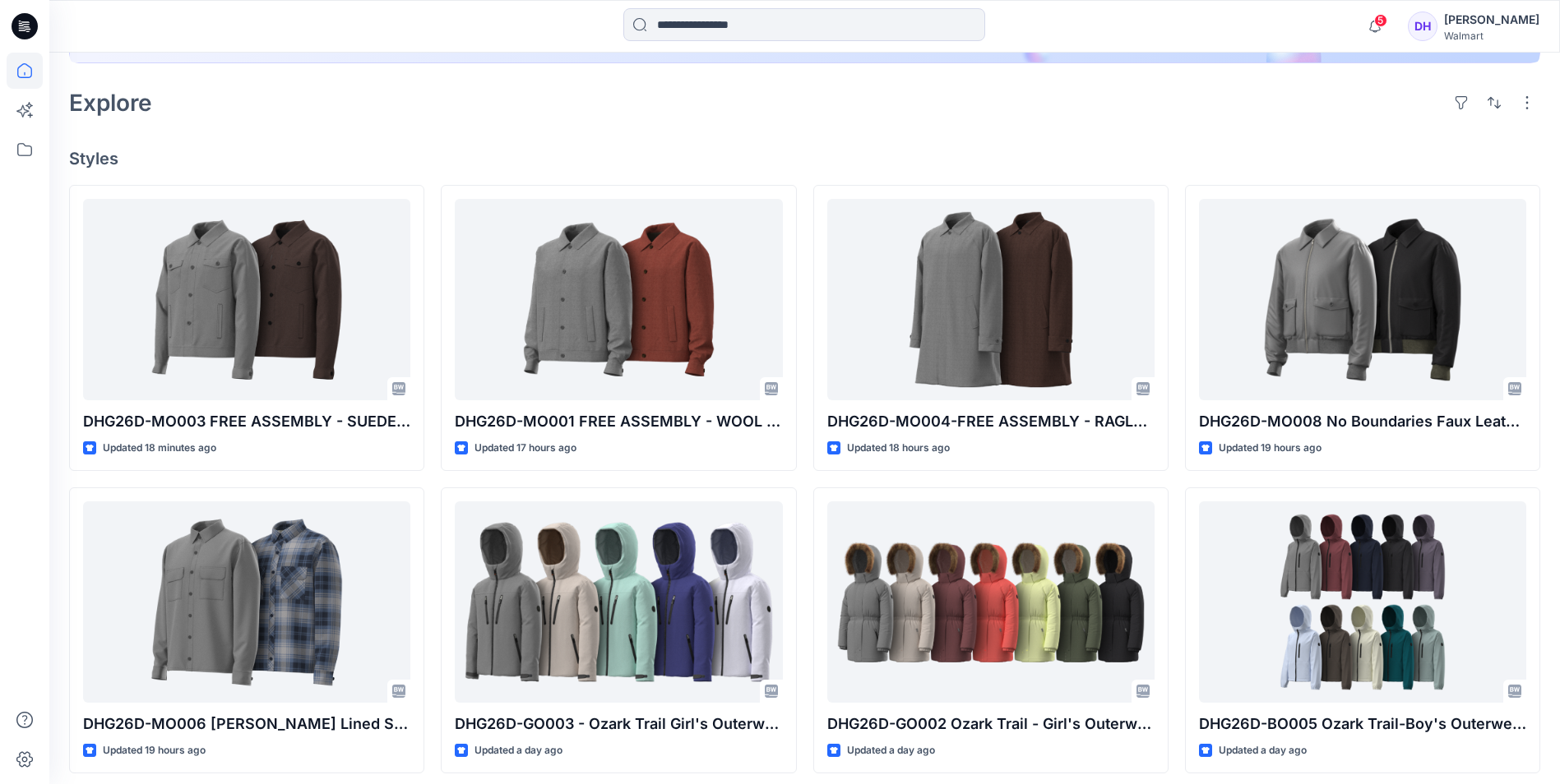
scroll to position [411, 0]
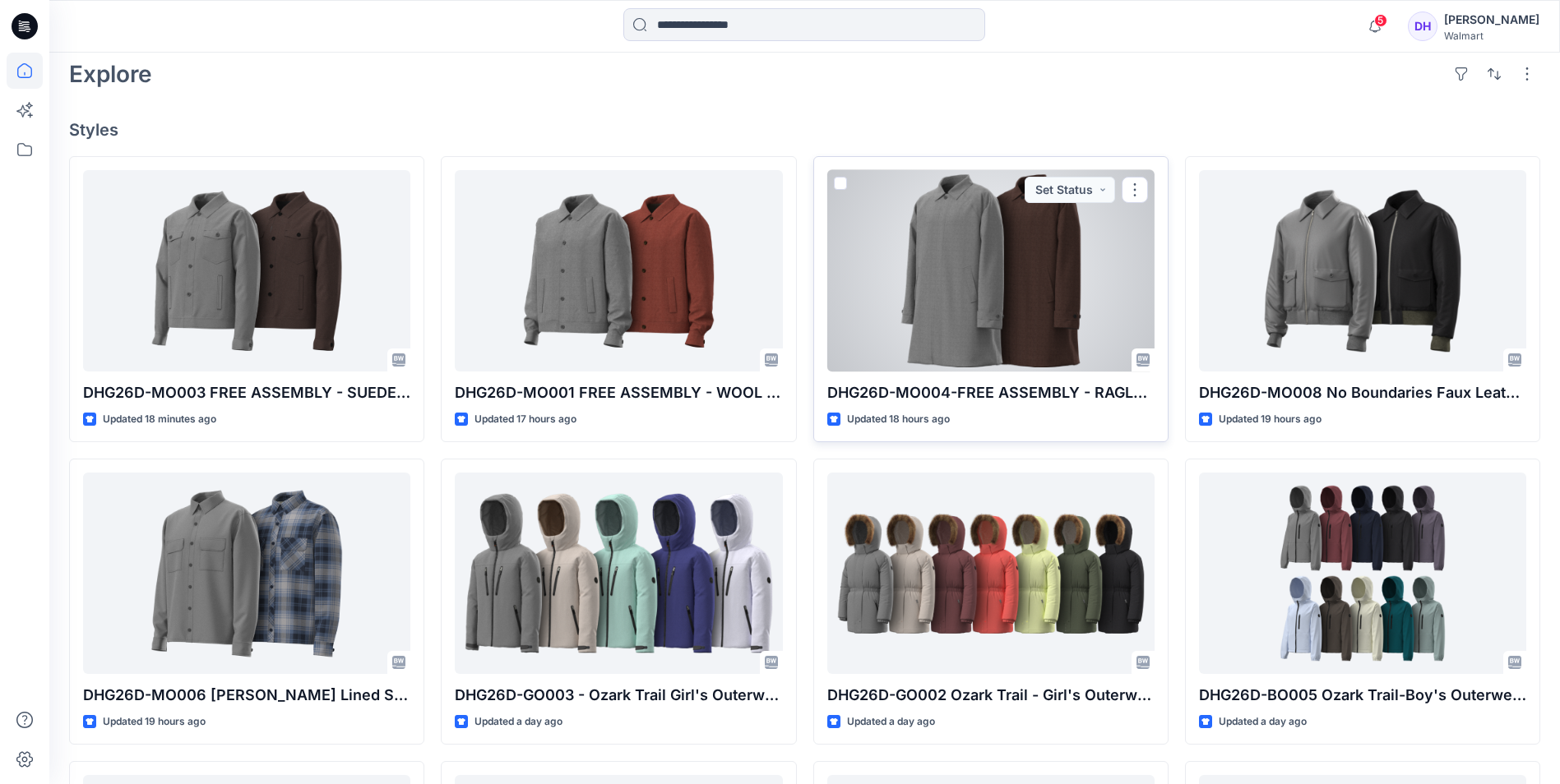
click at [1057, 303] on div at bounding box center [992, 271] width 328 height 201
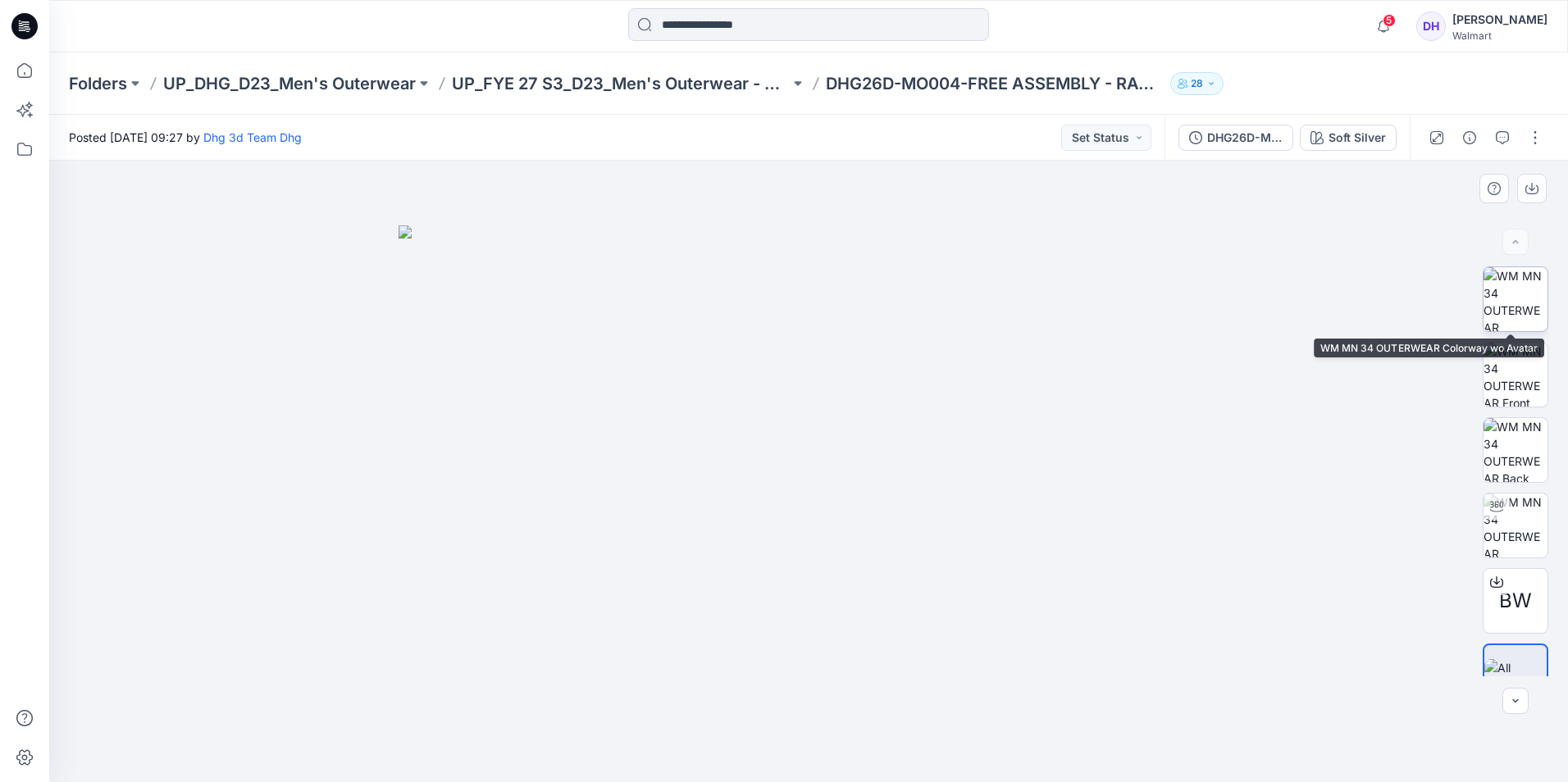
click at [1497, 301] on img at bounding box center [1515, 299] width 64 height 64
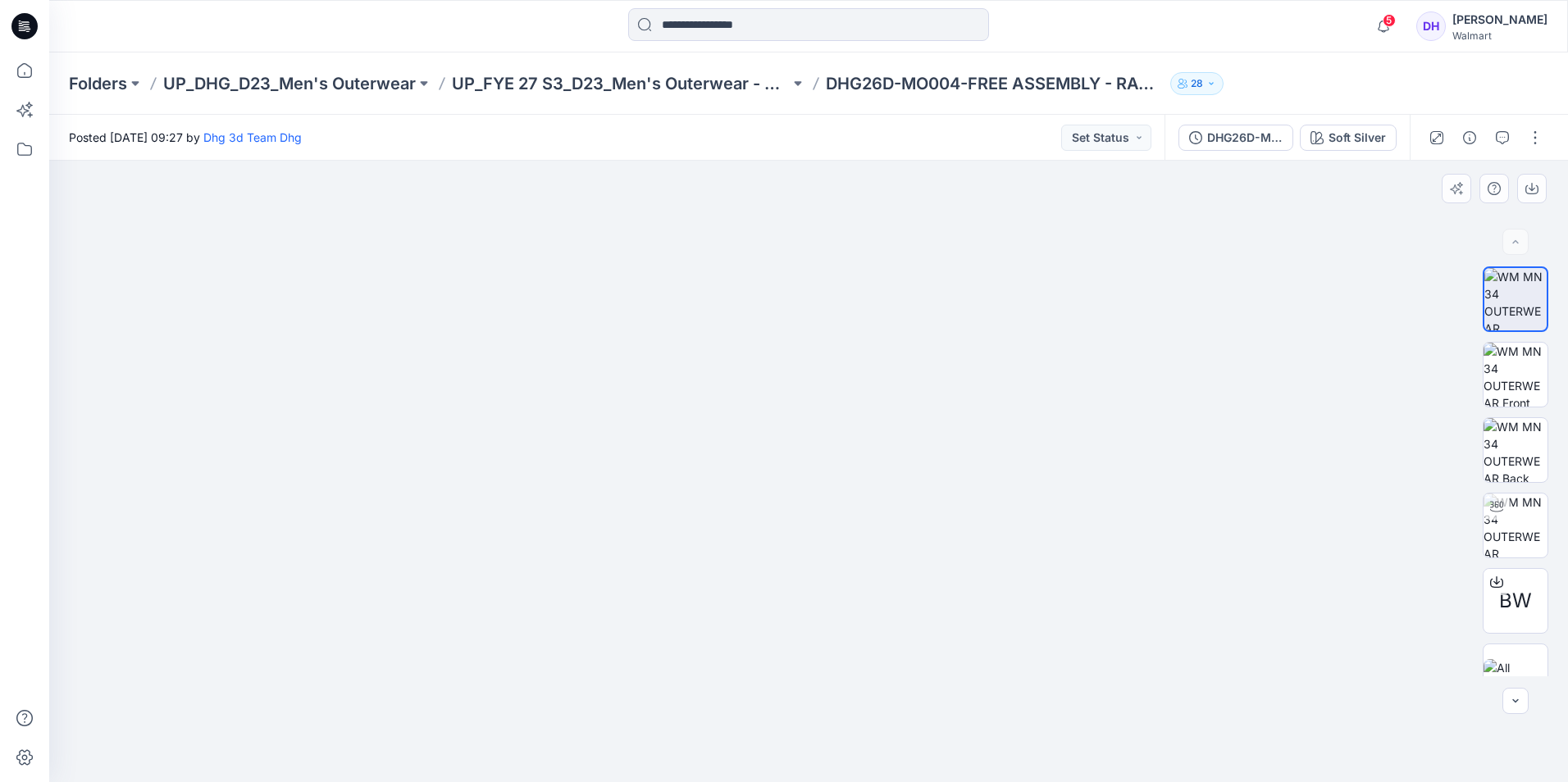
drag, startPoint x: 963, startPoint y: 653, endPoint x: 957, endPoint y: 606, distance: 47.4
click at [957, 606] on img at bounding box center [809, 400] width 821 height 765
drag, startPoint x: 993, startPoint y: 645, endPoint x: 1043, endPoint y: 630, distance: 52.2
click at [985, 657] on img at bounding box center [809, 403] width 821 height 758
click at [1514, 376] on img at bounding box center [1515, 375] width 64 height 64
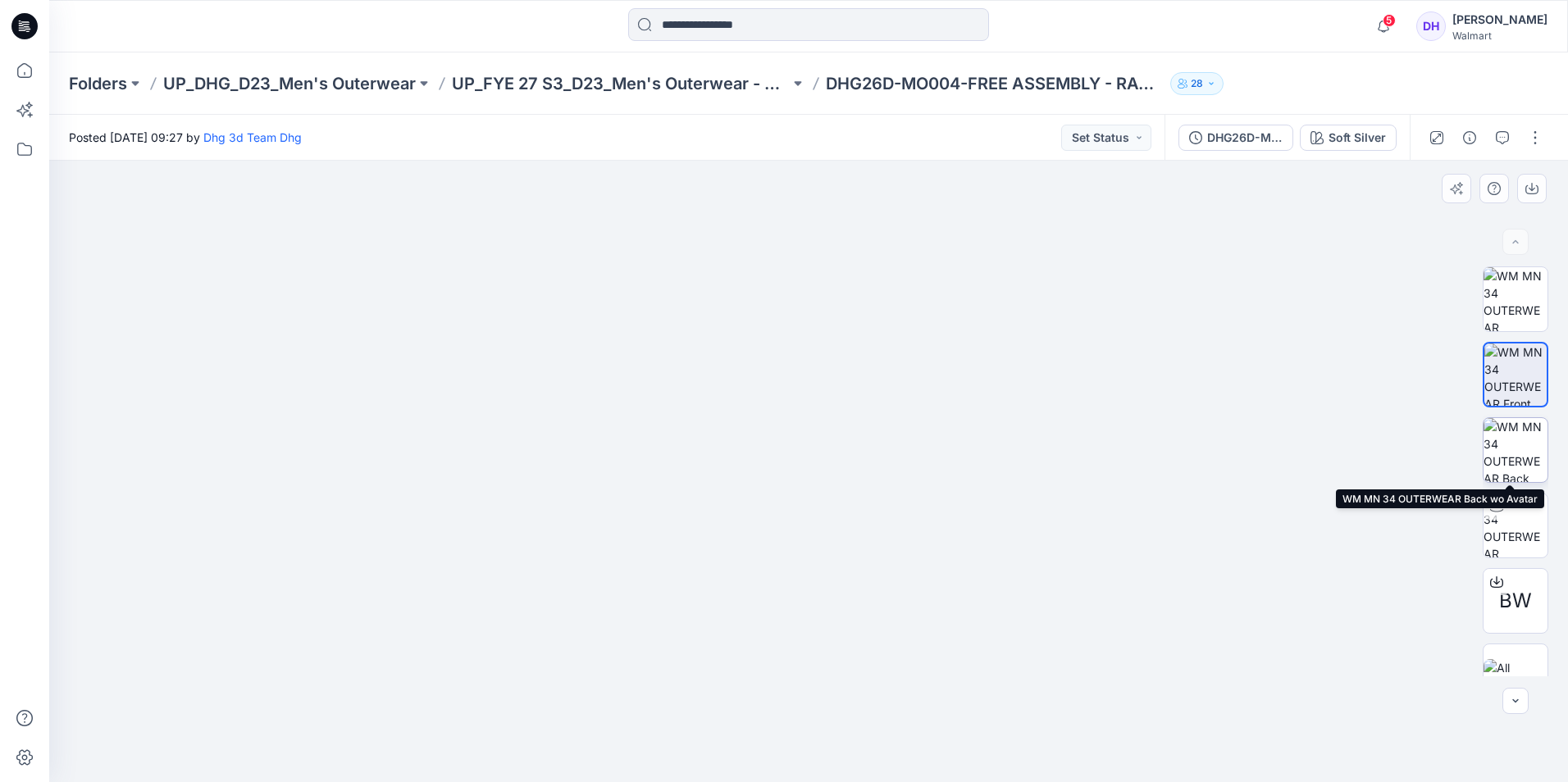
click at [1503, 471] on img at bounding box center [1515, 450] width 64 height 64
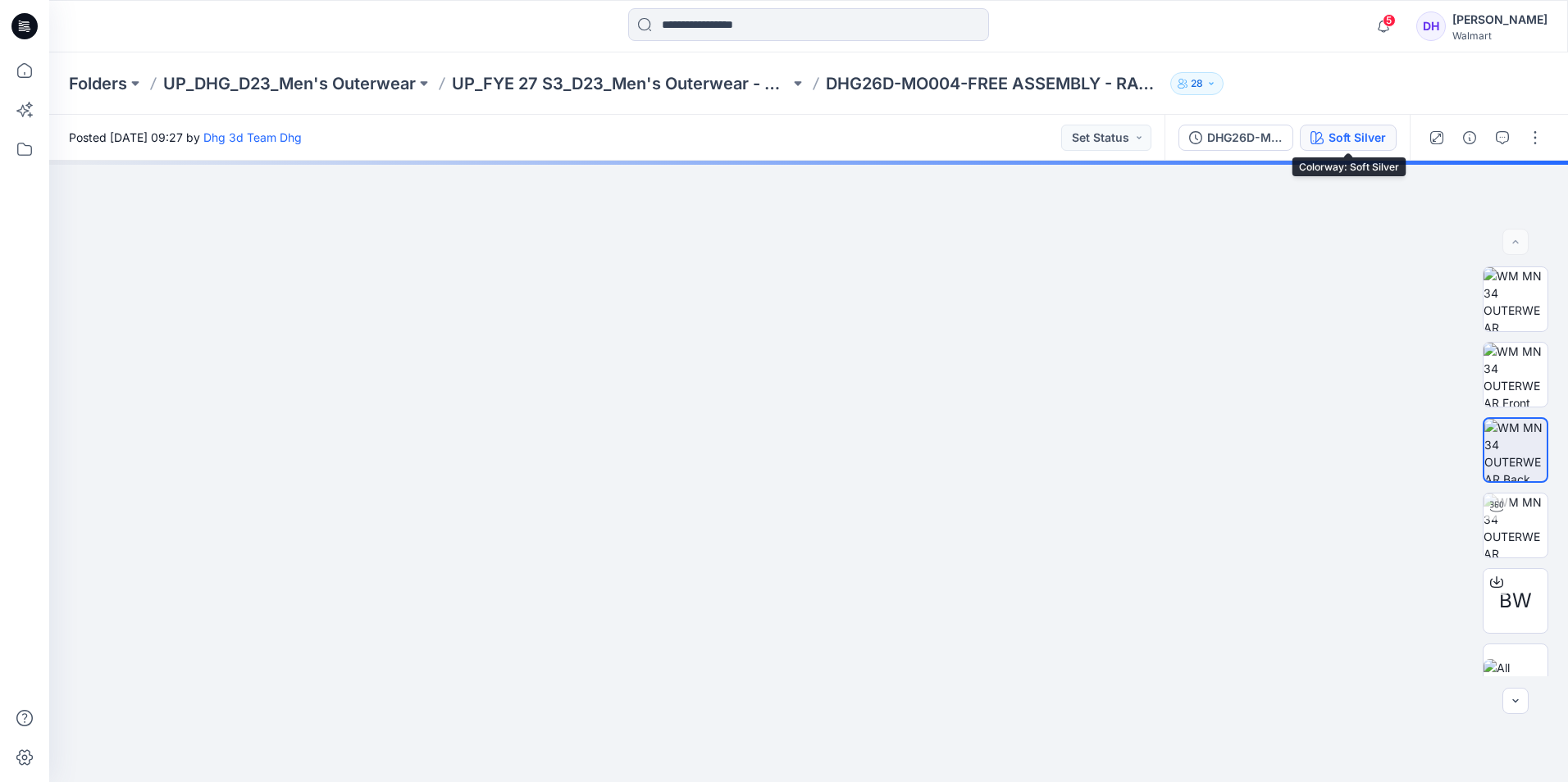
click at [1368, 145] on div "Soft Silver" at bounding box center [1358, 137] width 58 height 18
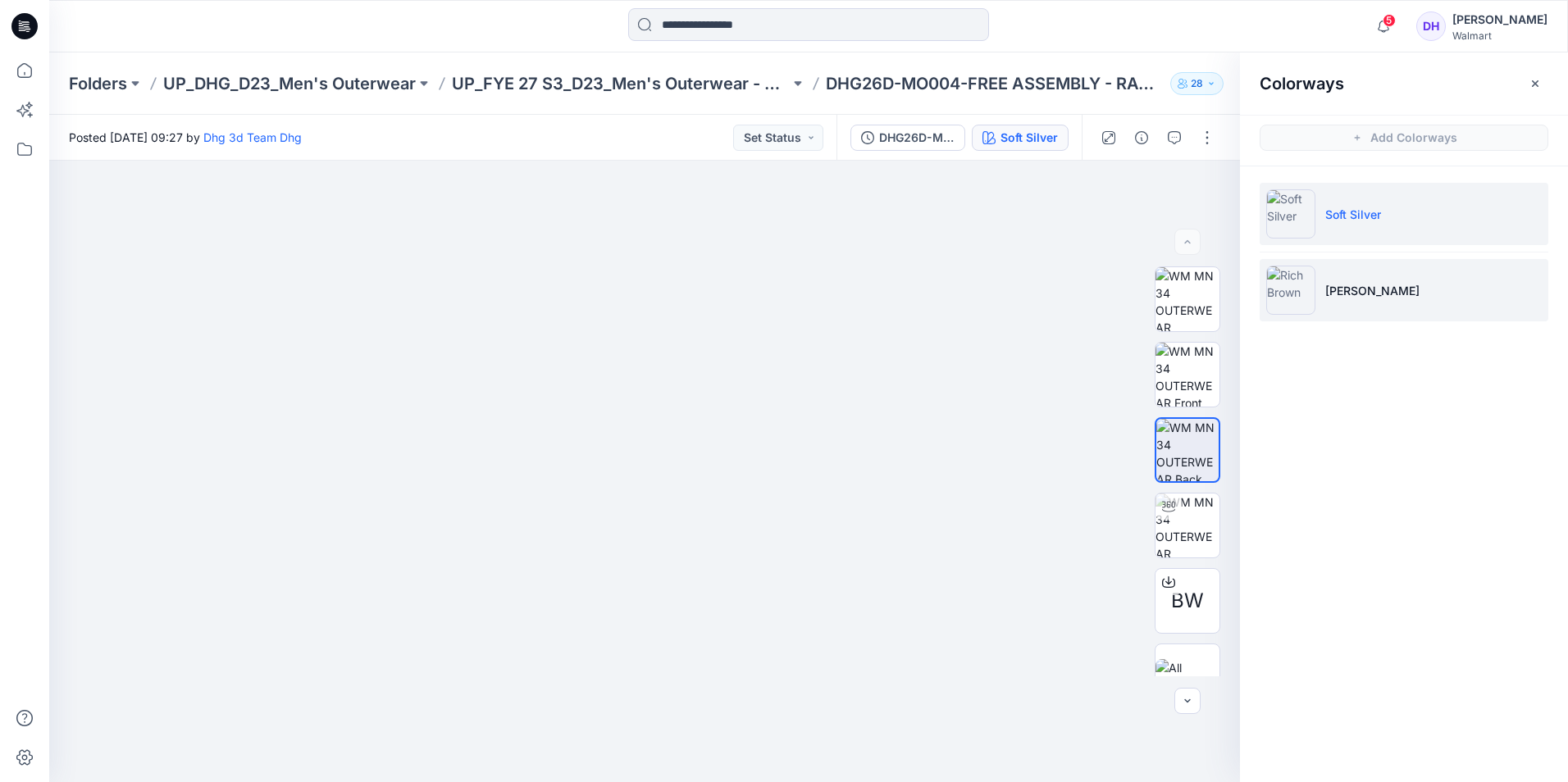
click at [1342, 294] on p "Rich Brown" at bounding box center [1372, 291] width 94 height 17
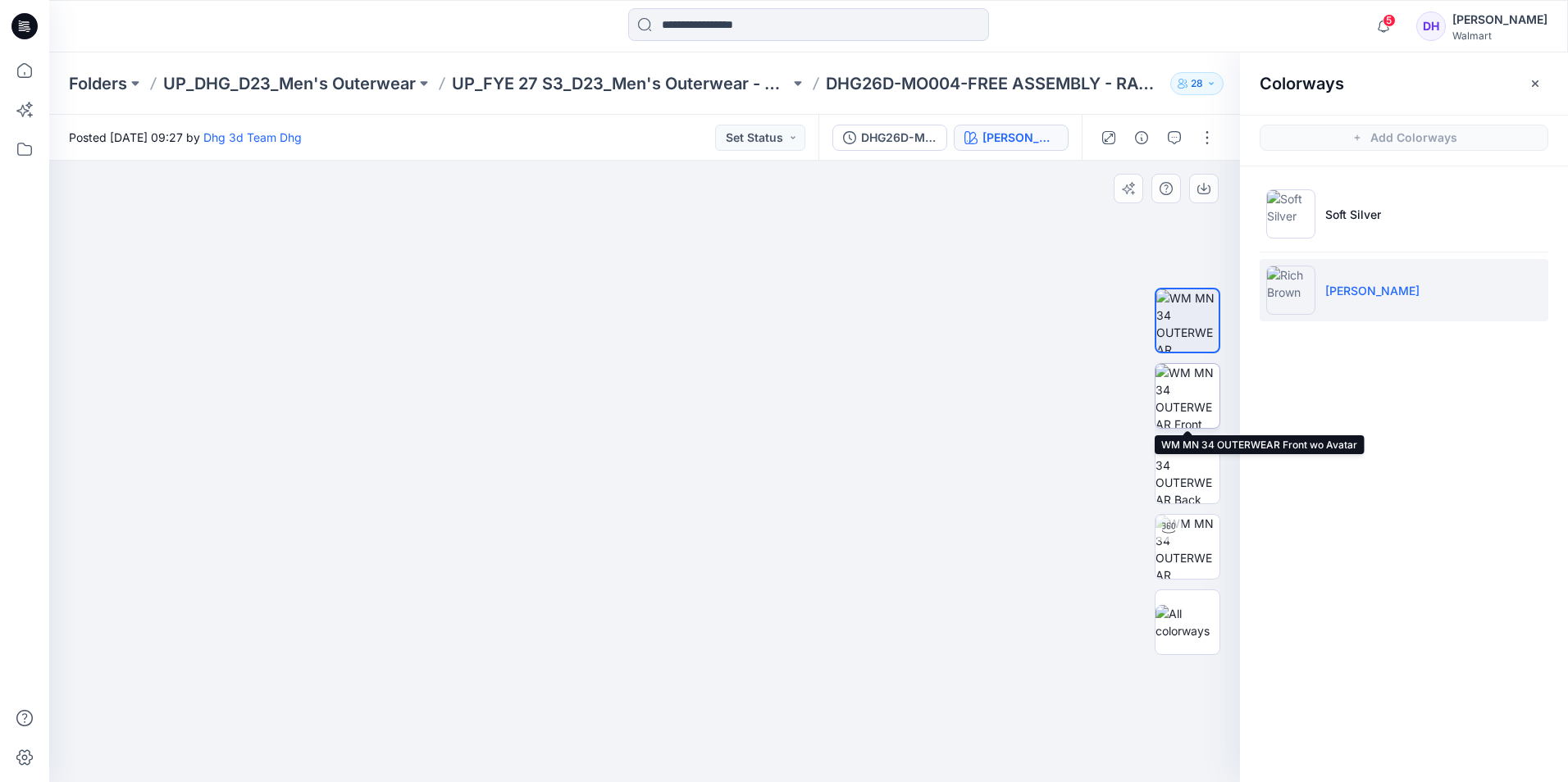
click at [1172, 415] on img at bounding box center [1188, 396] width 64 height 64
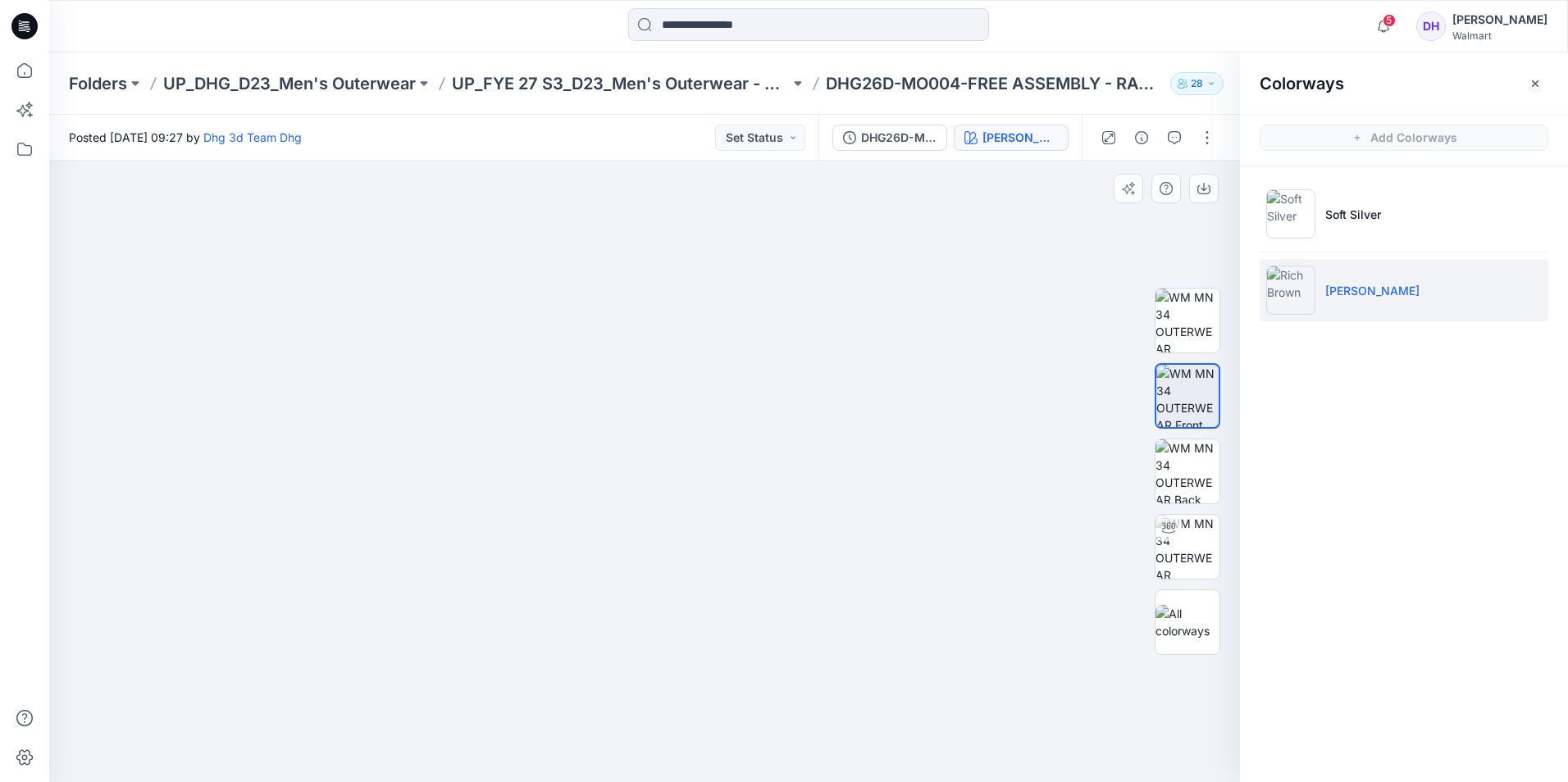
click at [796, 438] on img at bounding box center [644, 460] width 768 height 643
drag, startPoint x: 784, startPoint y: 396, endPoint x: 785, endPoint y: 441, distance: 45.0
click at [785, 441] on img at bounding box center [644, 471] width 622 height 622
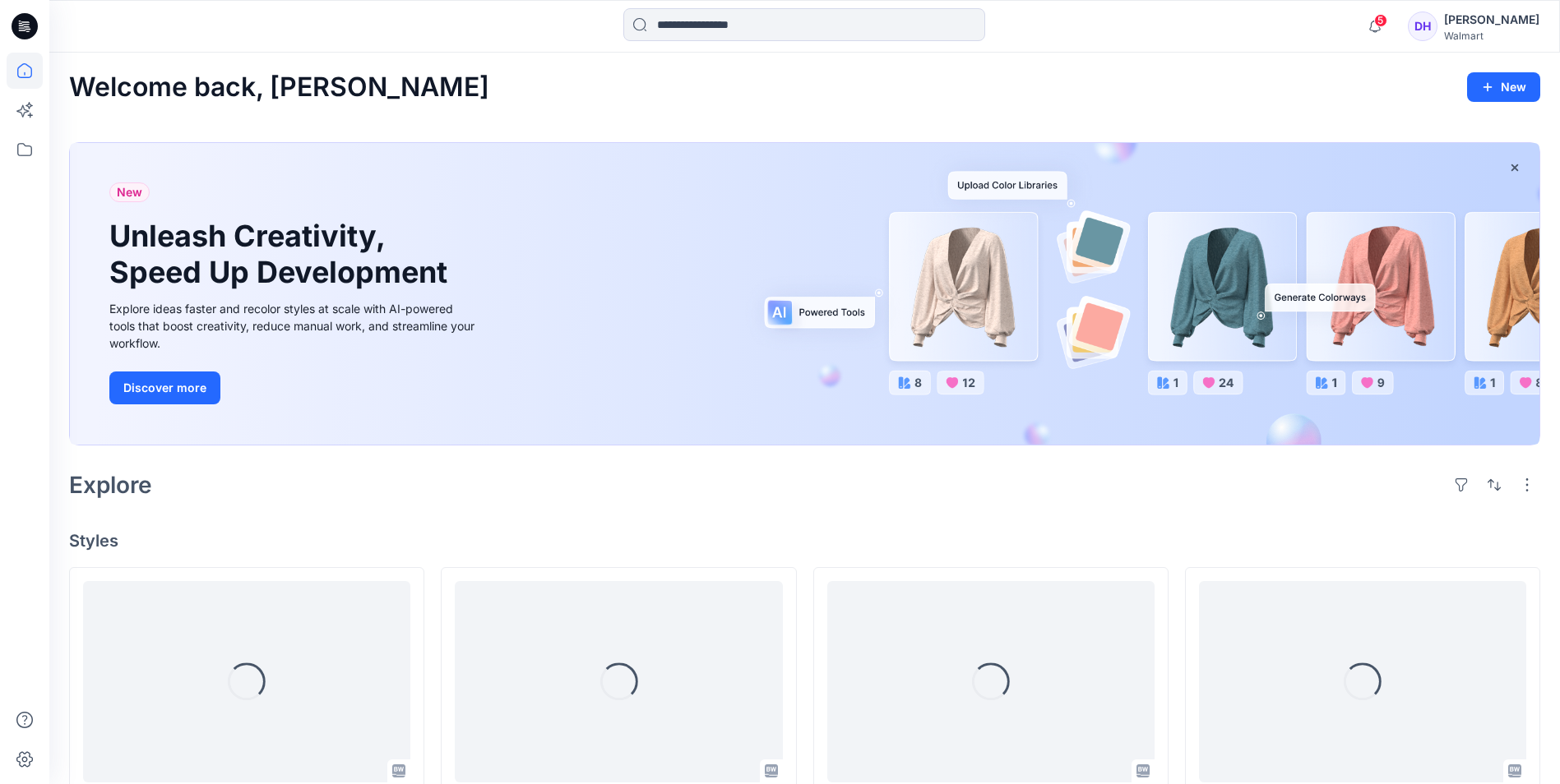
click at [961, 491] on div "Explore" at bounding box center [805, 484] width 1471 height 39
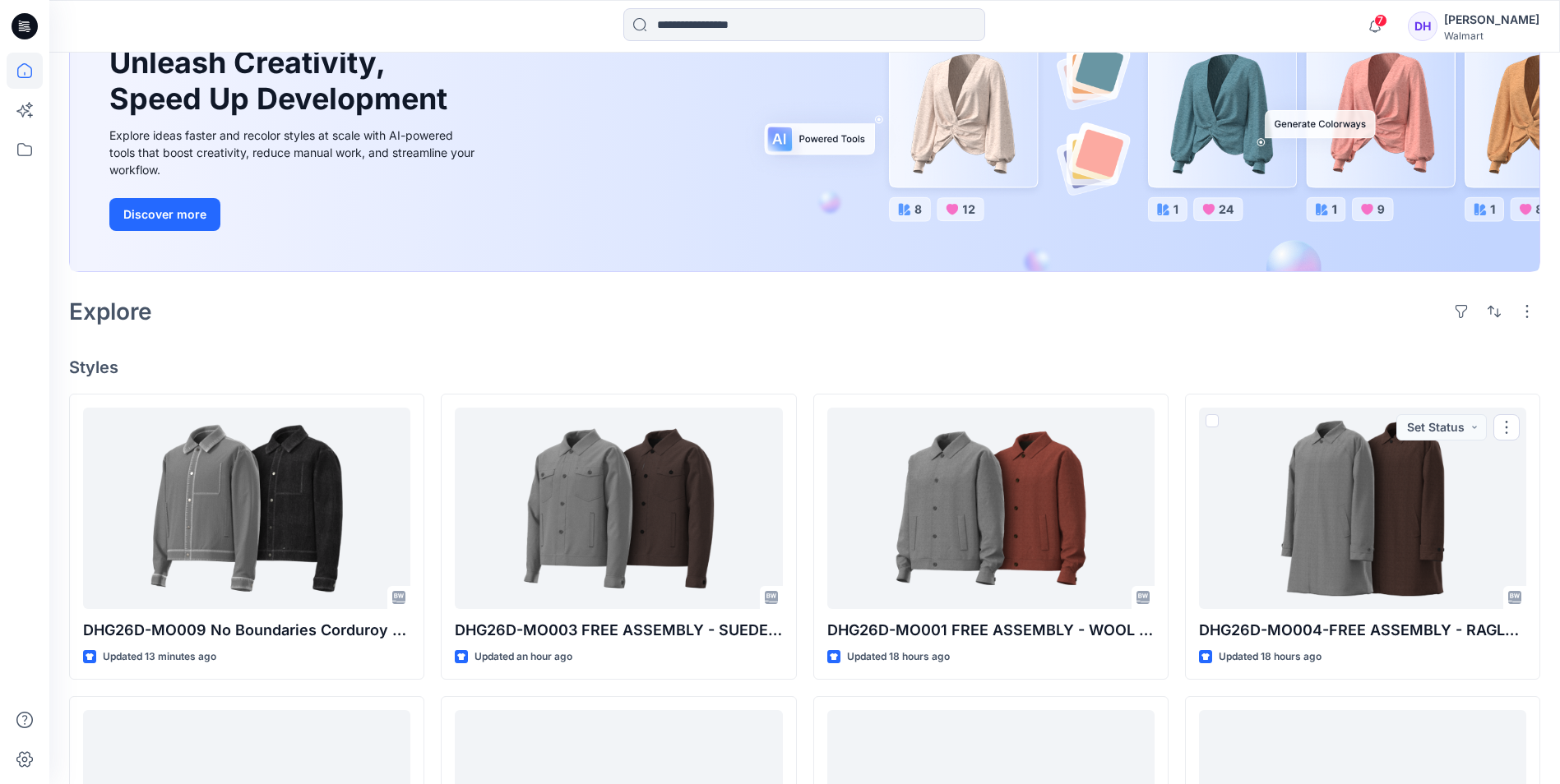
scroll to position [165, 0]
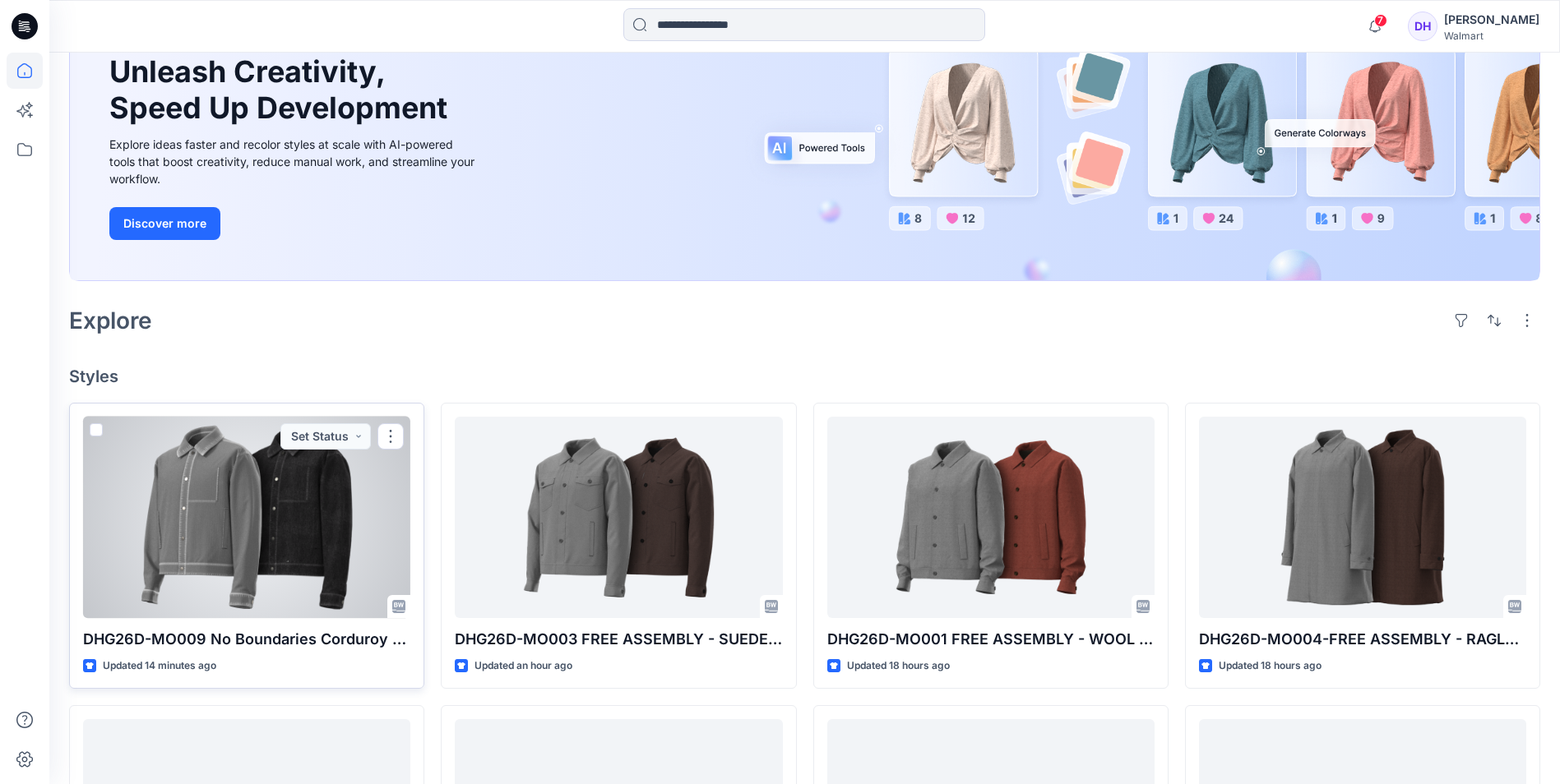
click at [162, 519] on div at bounding box center [247, 517] width 328 height 201
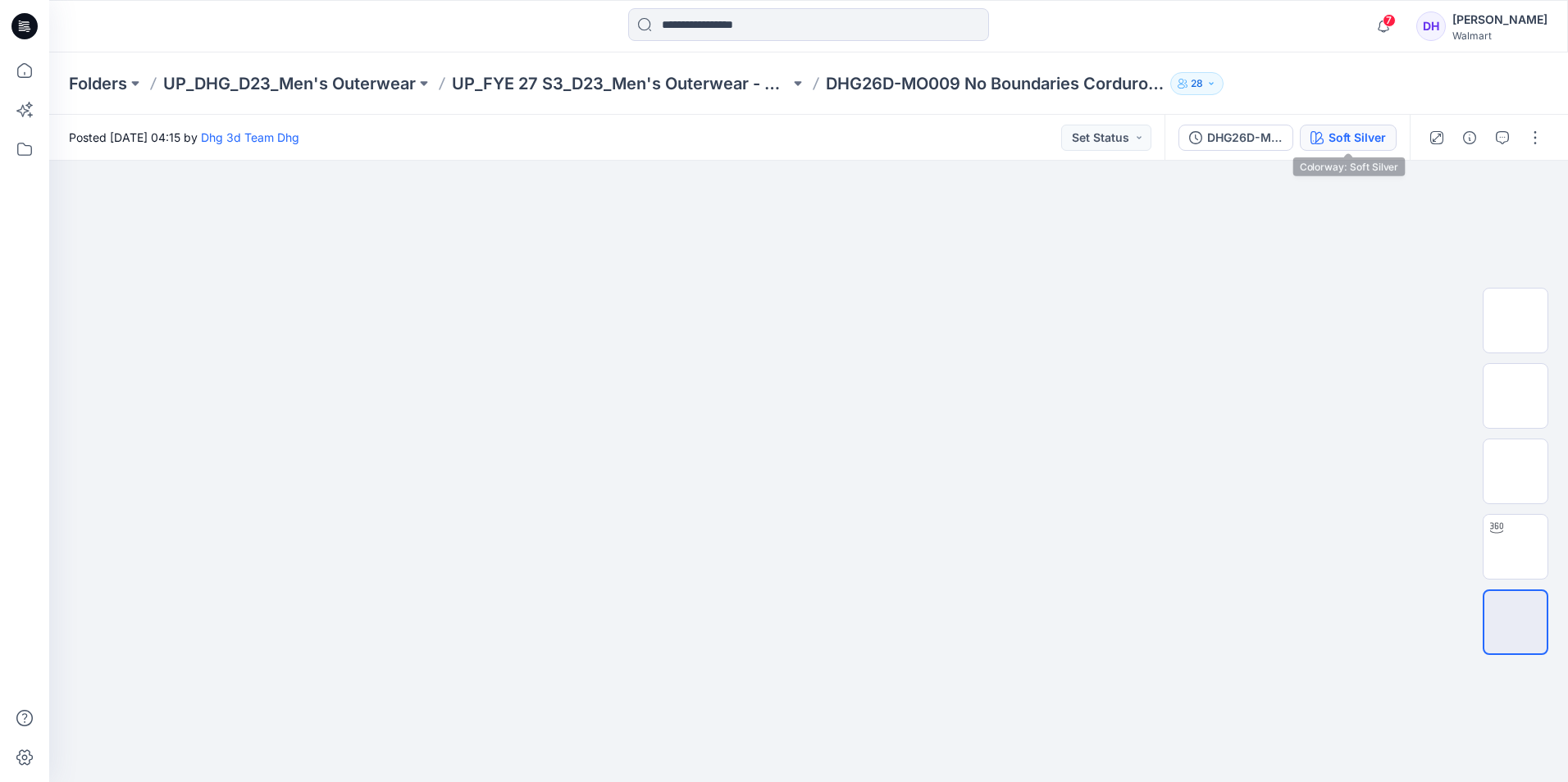
click at [1360, 137] on div "Soft Silver" at bounding box center [1358, 137] width 58 height 18
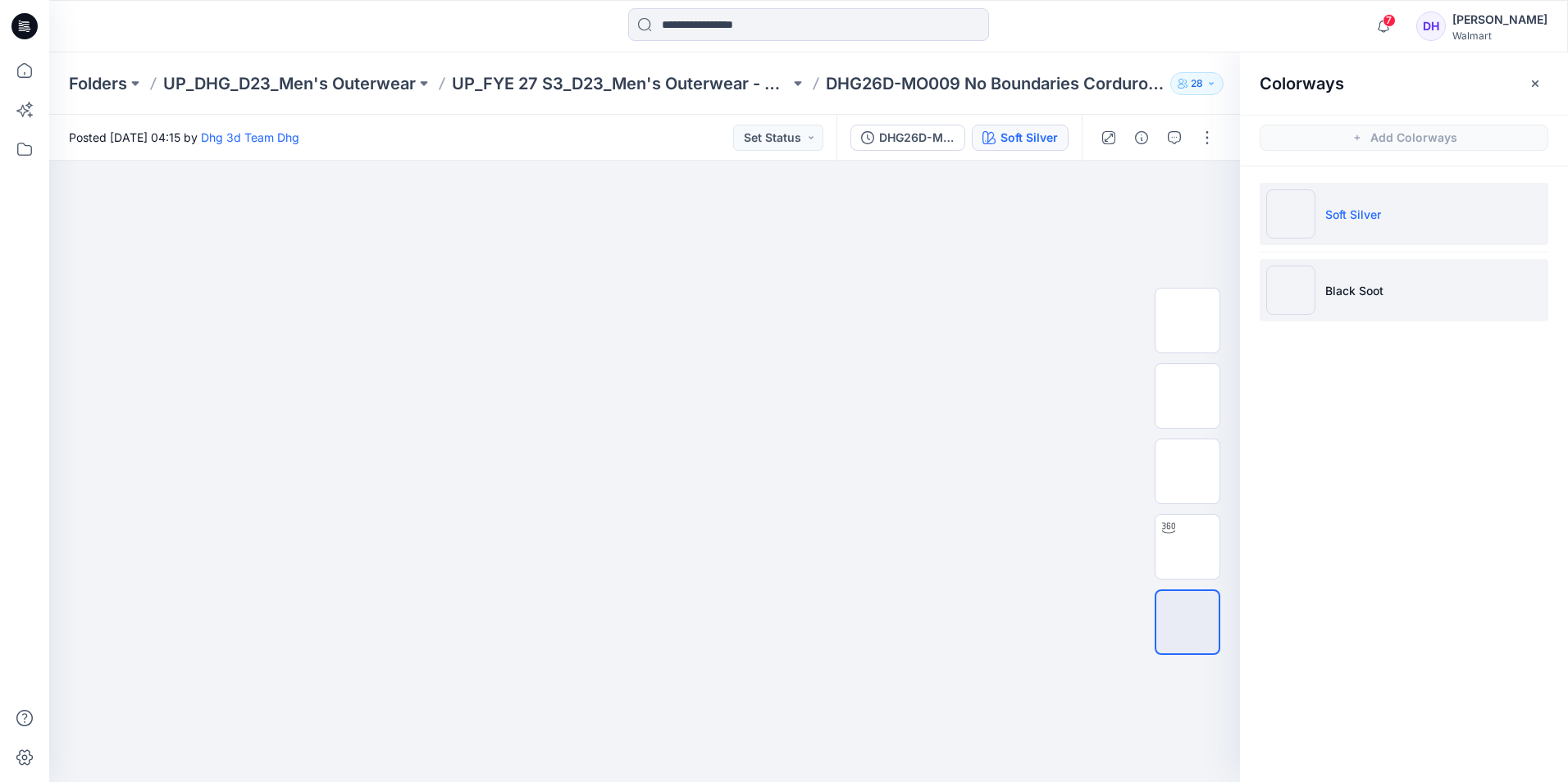
click at [1361, 290] on p "Black Soot" at bounding box center [1354, 291] width 59 height 17
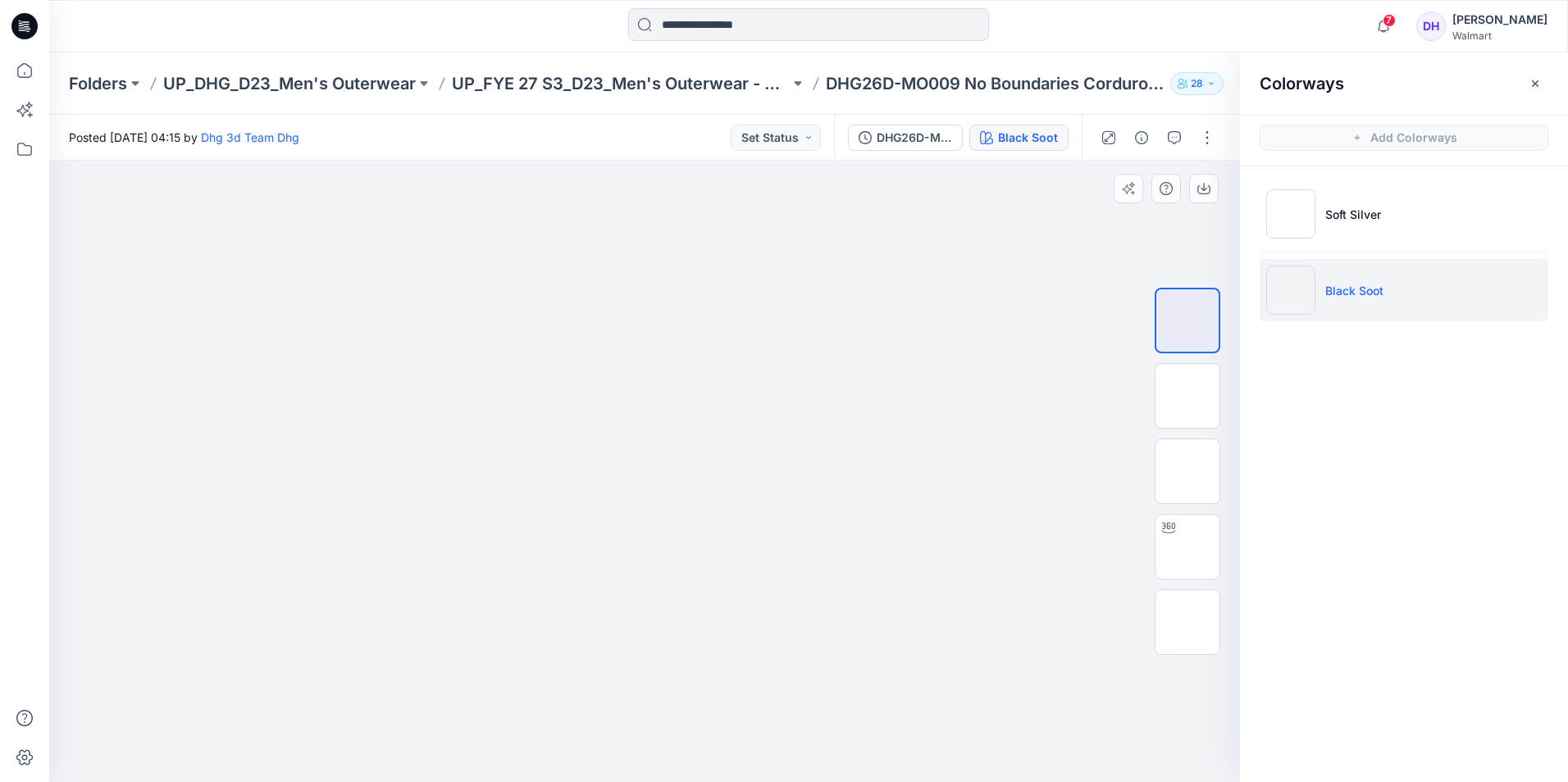
drag, startPoint x: 848, startPoint y: 354, endPoint x: 840, endPoint y: 458, distance: 104.3
click at [840, 73] on img at bounding box center [645, 73] width 821 height 0
drag, startPoint x: 698, startPoint y: 508, endPoint x: 708, endPoint y: 490, distance: 20.6
click at [708, 143] on img at bounding box center [645, 143] width 821 height 0
drag, startPoint x: 1201, startPoint y: 401, endPoint x: 1198, endPoint y: 428, distance: 27.2
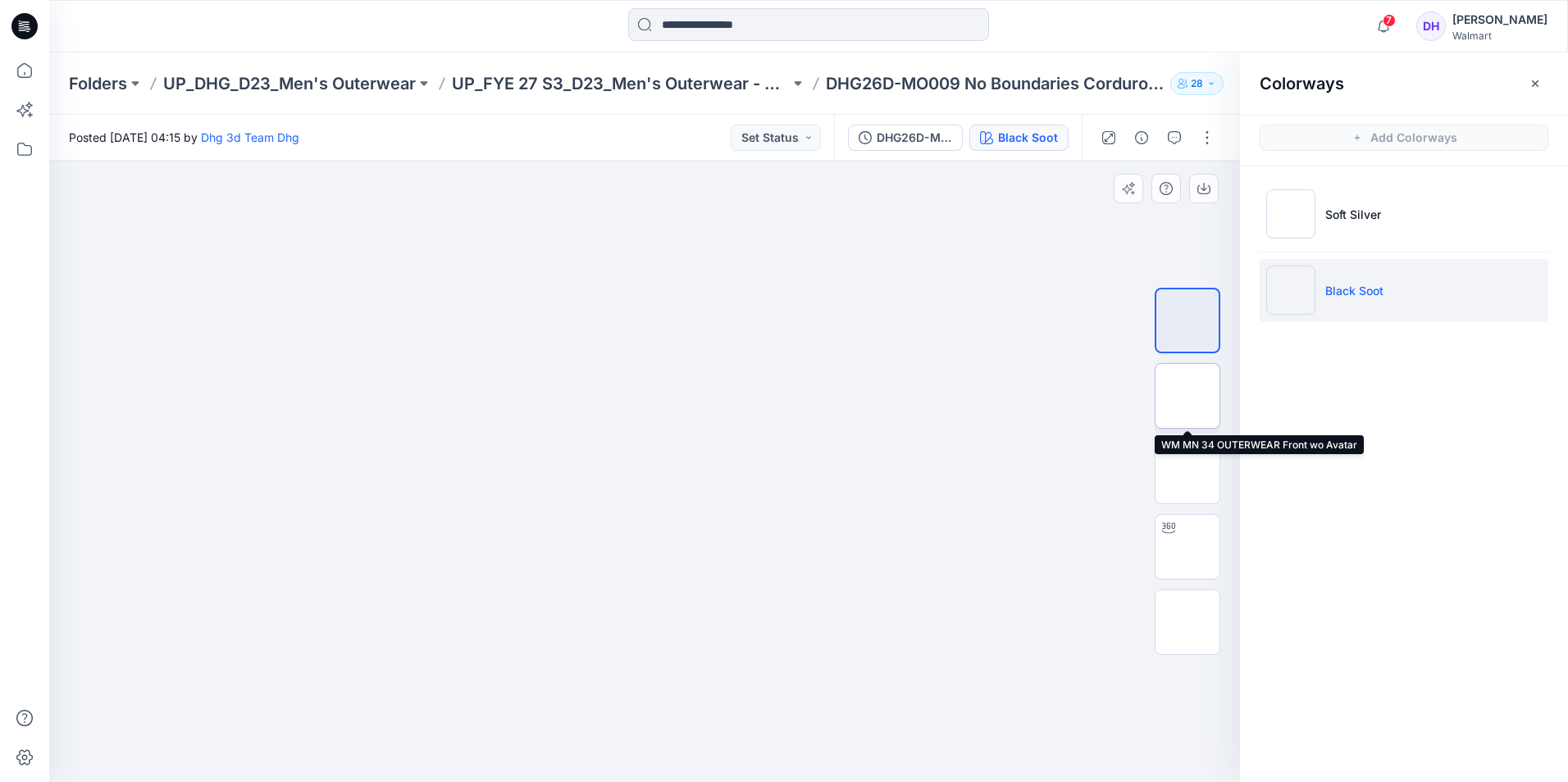
click at [1188, 396] on img at bounding box center [1188, 396] width 0 height 0
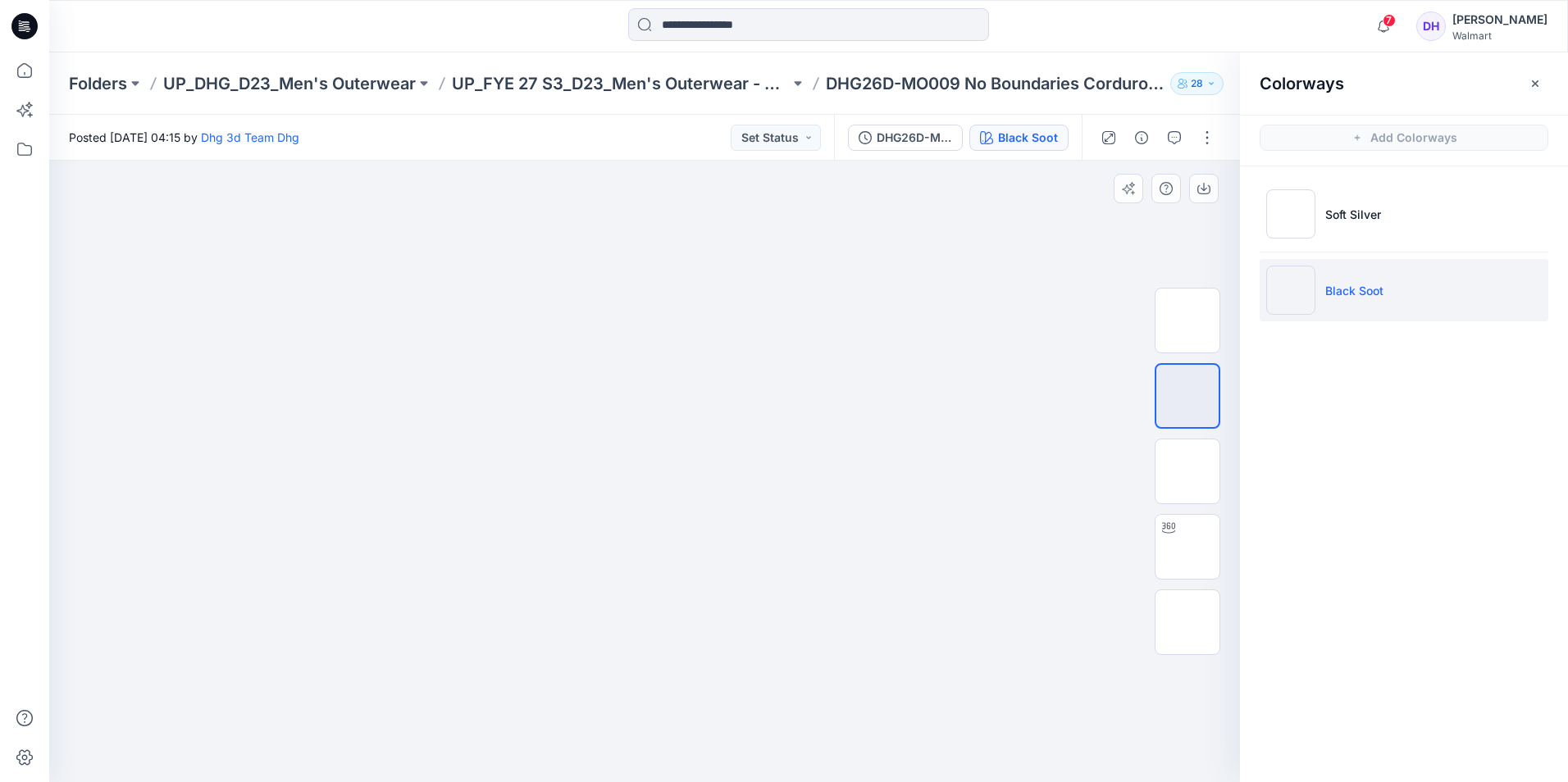
drag, startPoint x: 745, startPoint y: 364, endPoint x: 729, endPoint y: 486, distance: 123.0
click at [729, 160] on img at bounding box center [645, 160] width 821 height 0
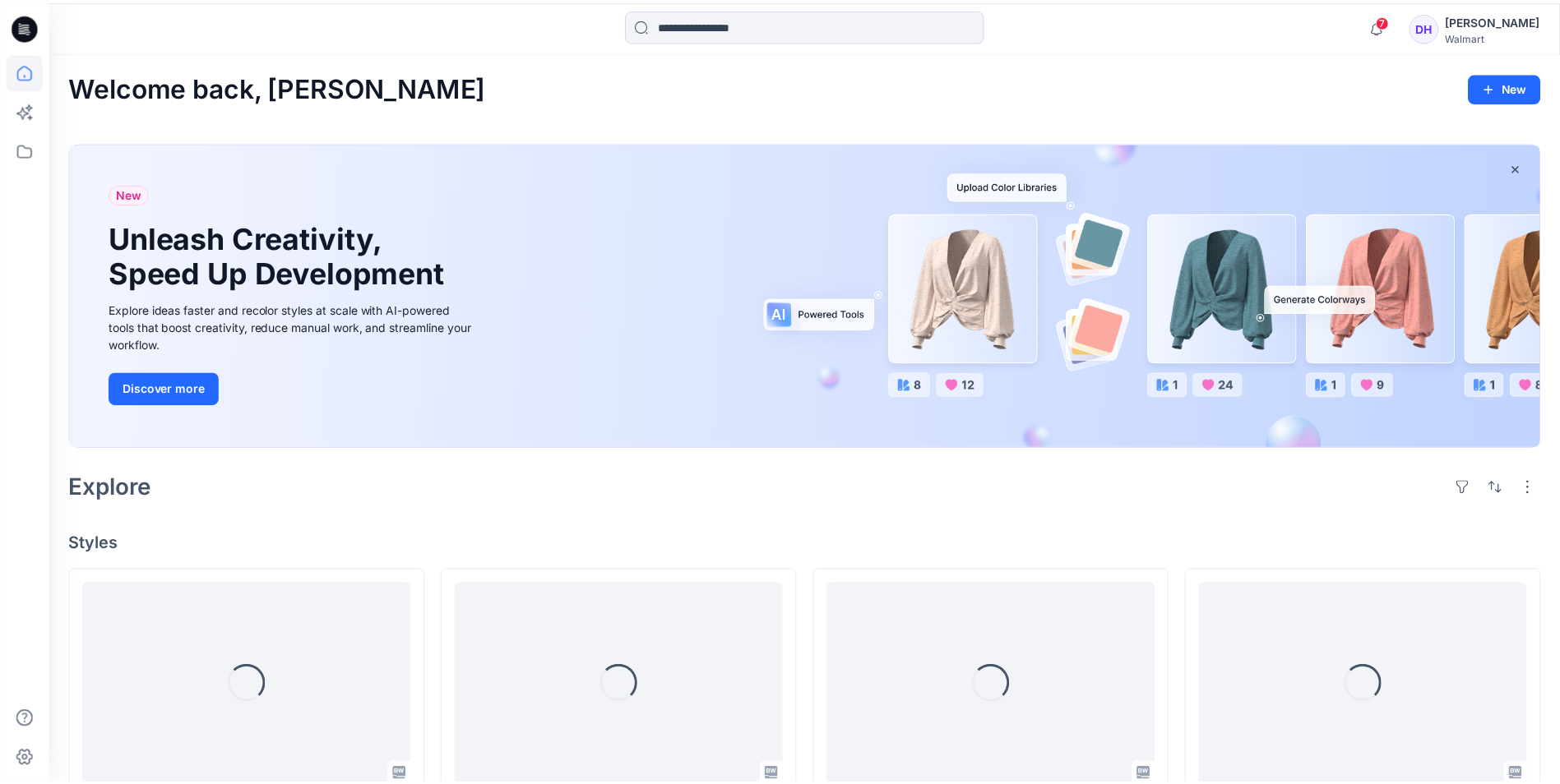
scroll to position [165, 0]
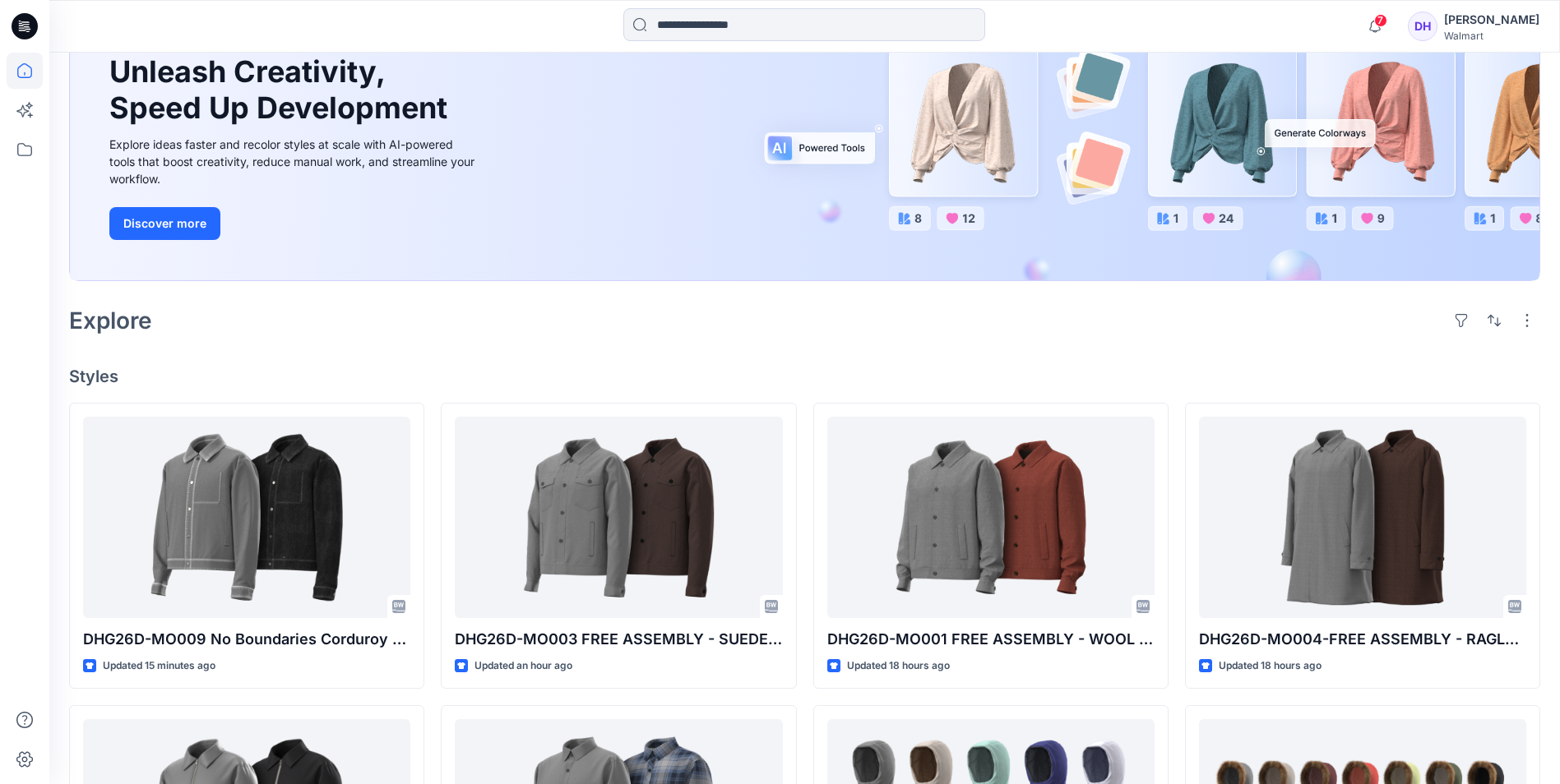
click at [790, 329] on div "Explore" at bounding box center [805, 320] width 1471 height 39
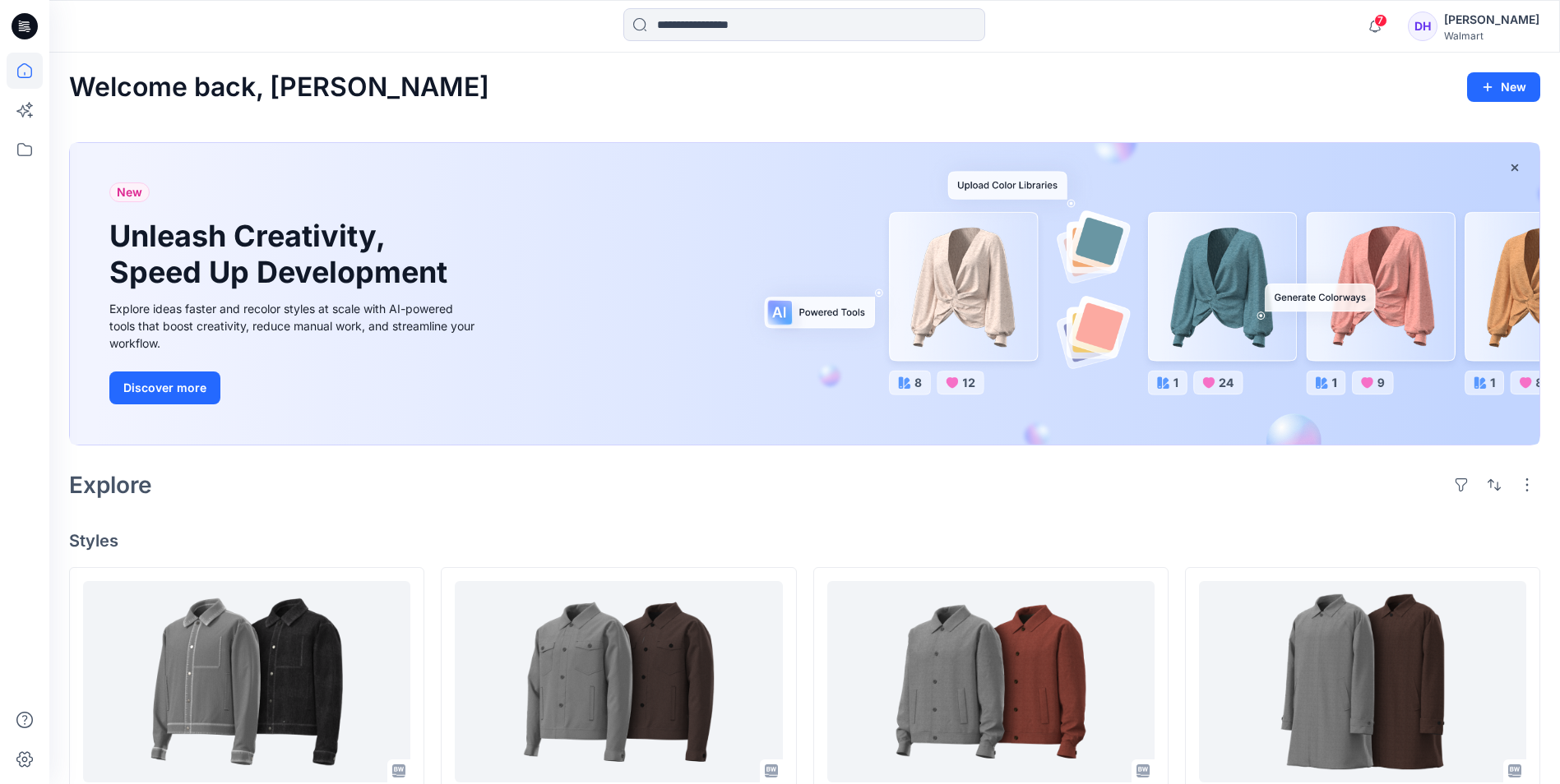
drag, startPoint x: 923, startPoint y: 510, endPoint x: 1434, endPoint y: 485, distance: 511.6
click at [927, 510] on div "Welcome back, [PERSON_NAME] New New Unleash Creativity, Speed Up Development Ex…" at bounding box center [805, 795] width 1511 height 1484
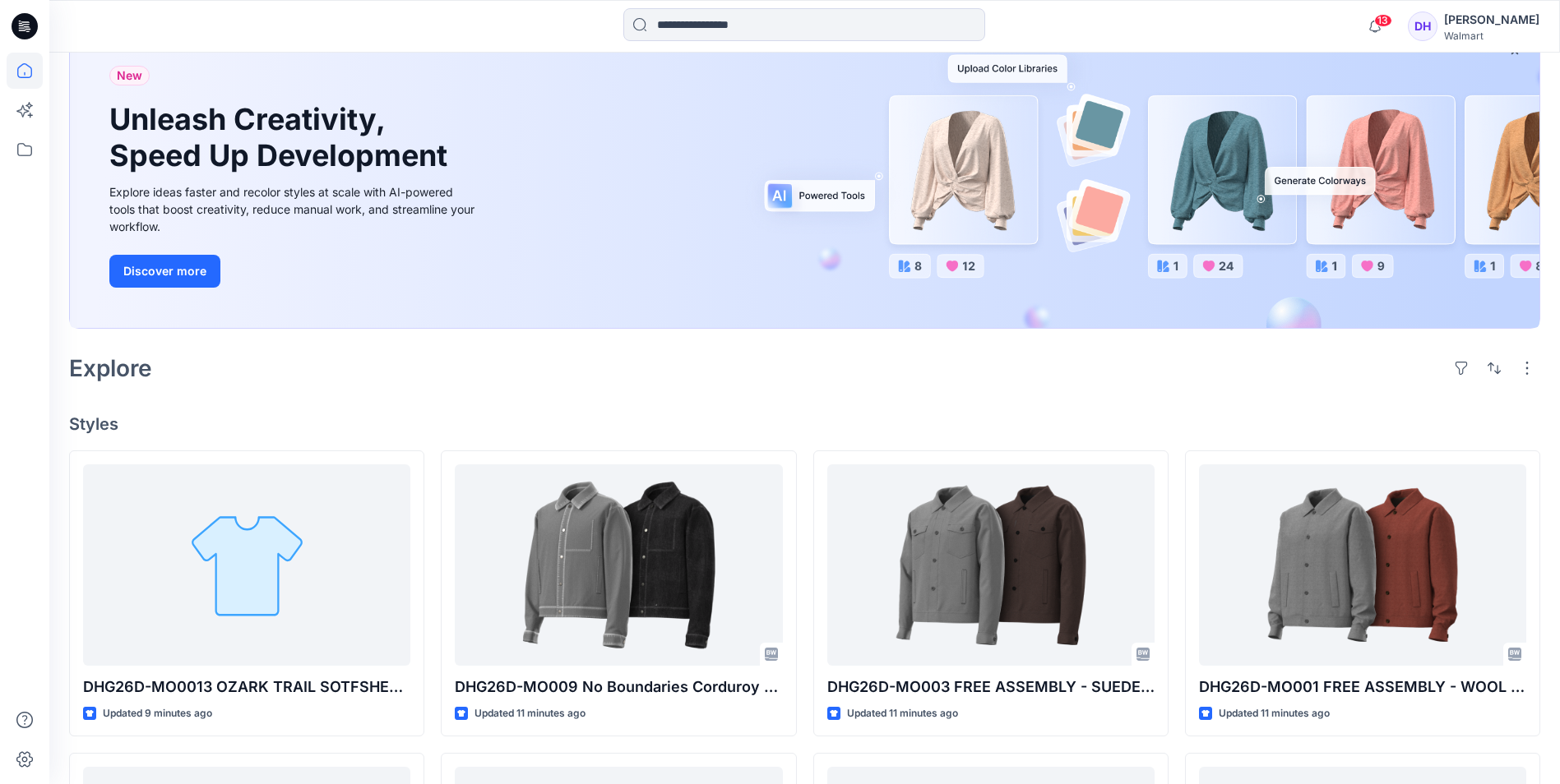
scroll to position [411, 0]
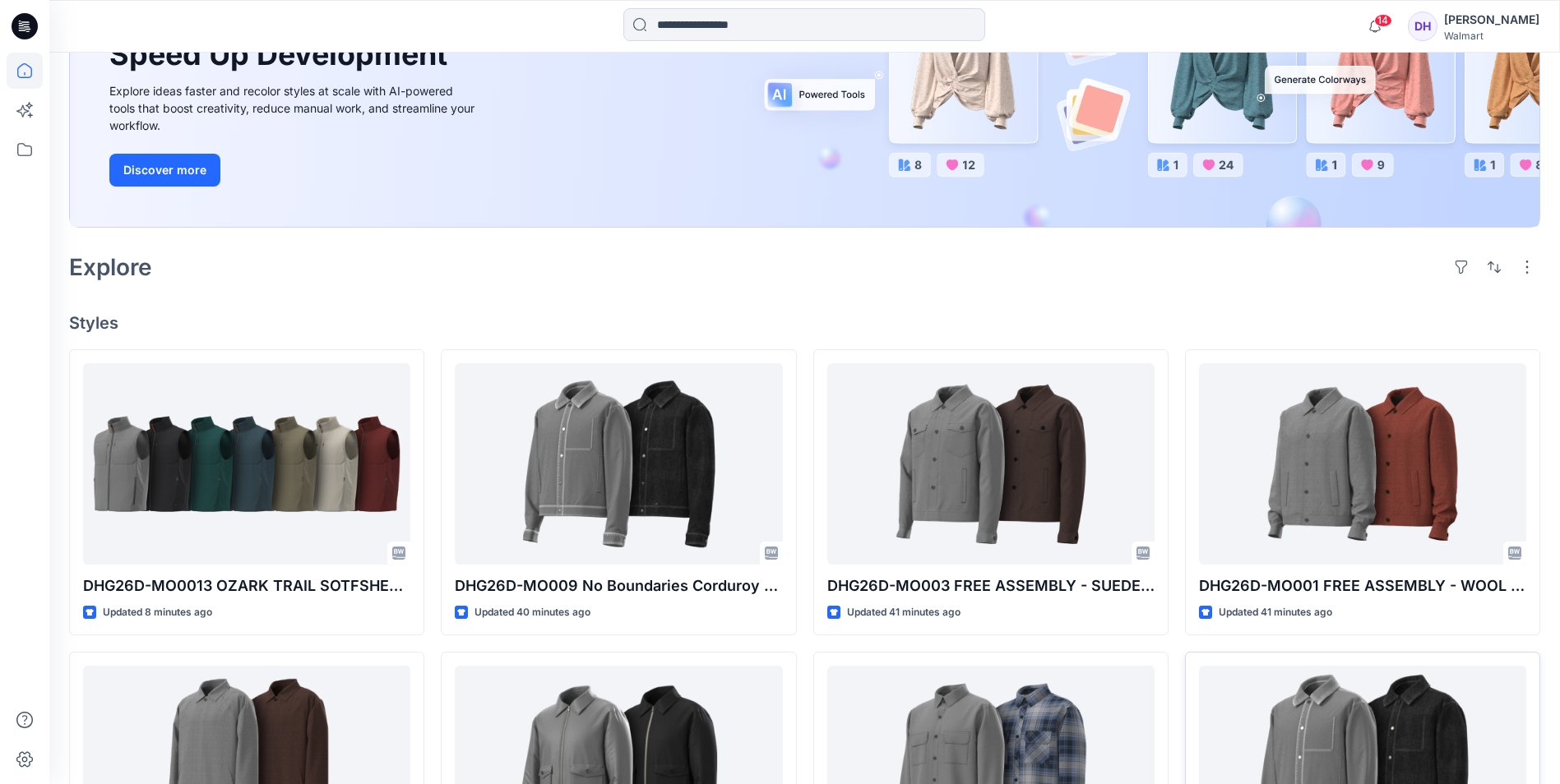
scroll to position [247, 0]
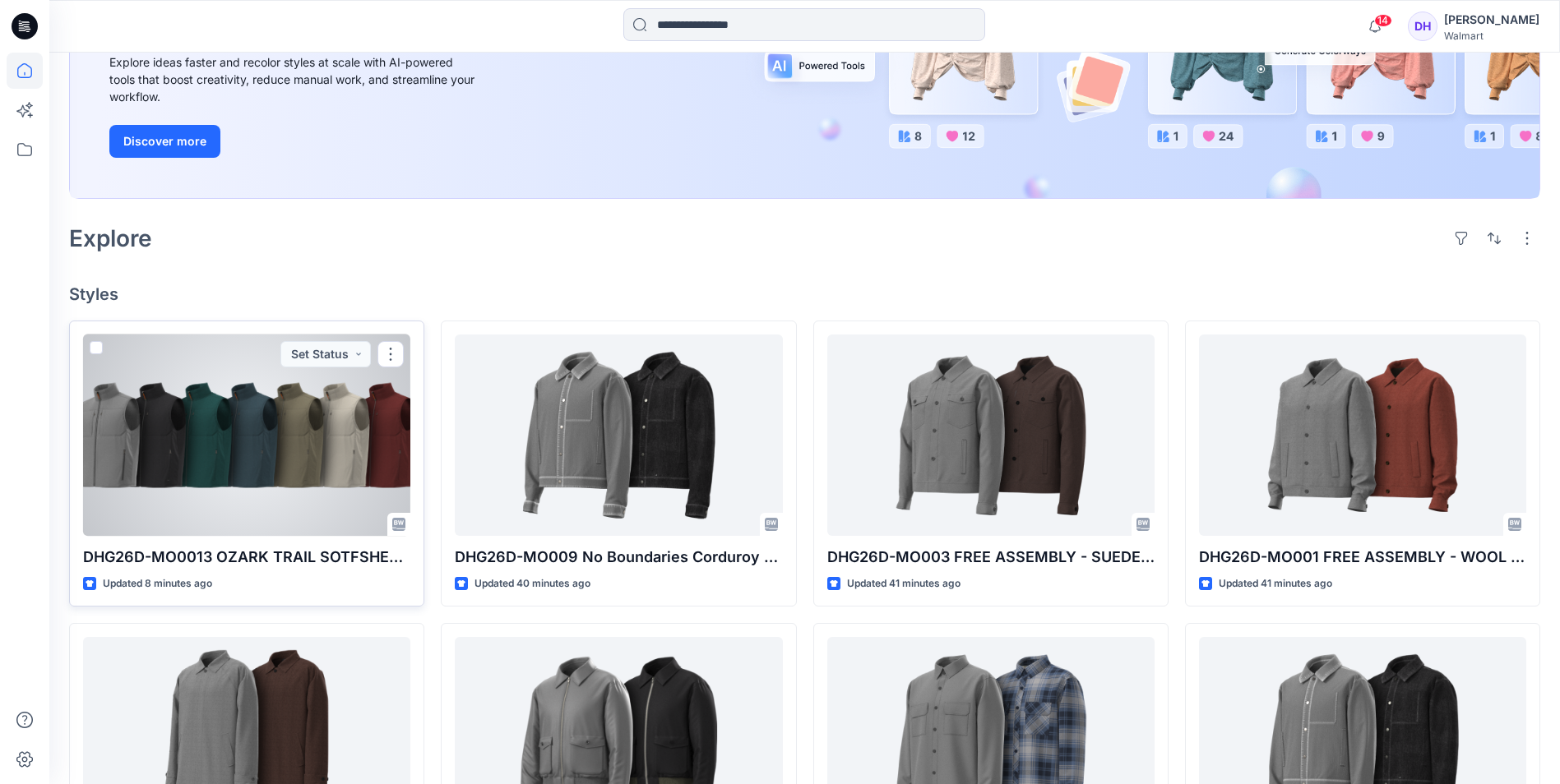
click at [145, 421] on div at bounding box center [247, 434] width 328 height 201
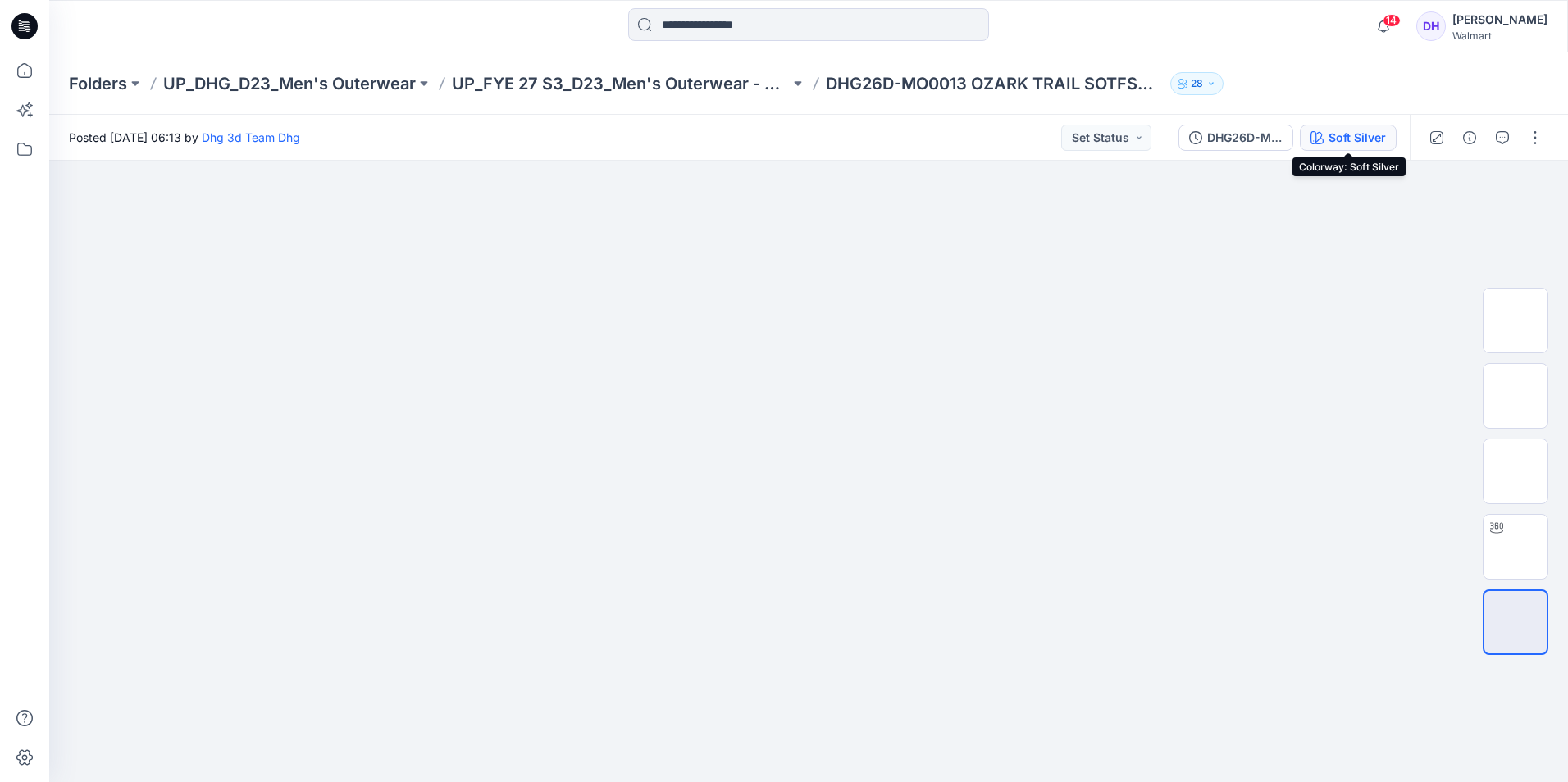
click at [1325, 140] on button "Soft Silver" at bounding box center [1348, 137] width 97 height 26
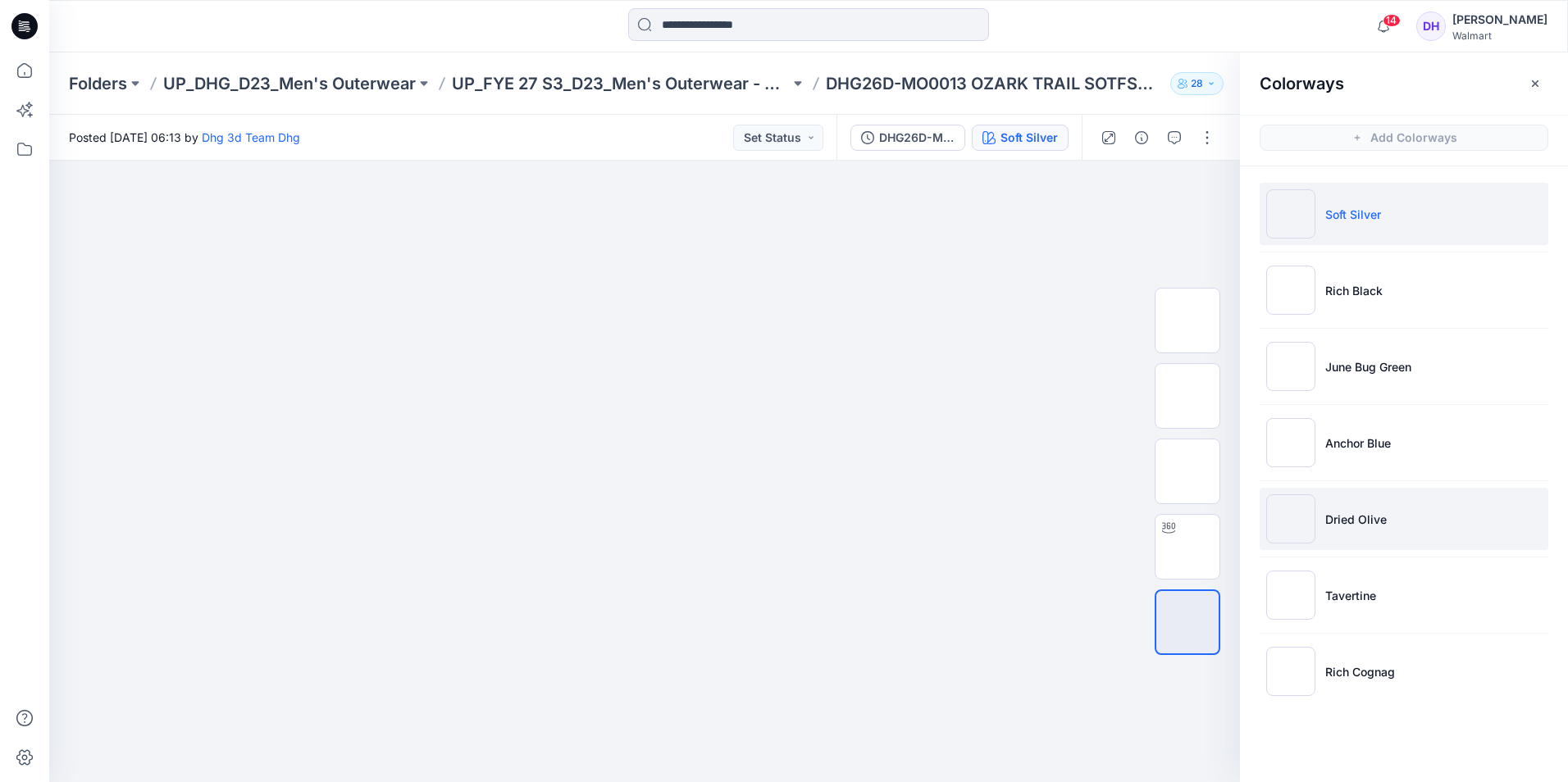
click at [1369, 522] on p "Dried Olive" at bounding box center [1356, 520] width 61 height 17
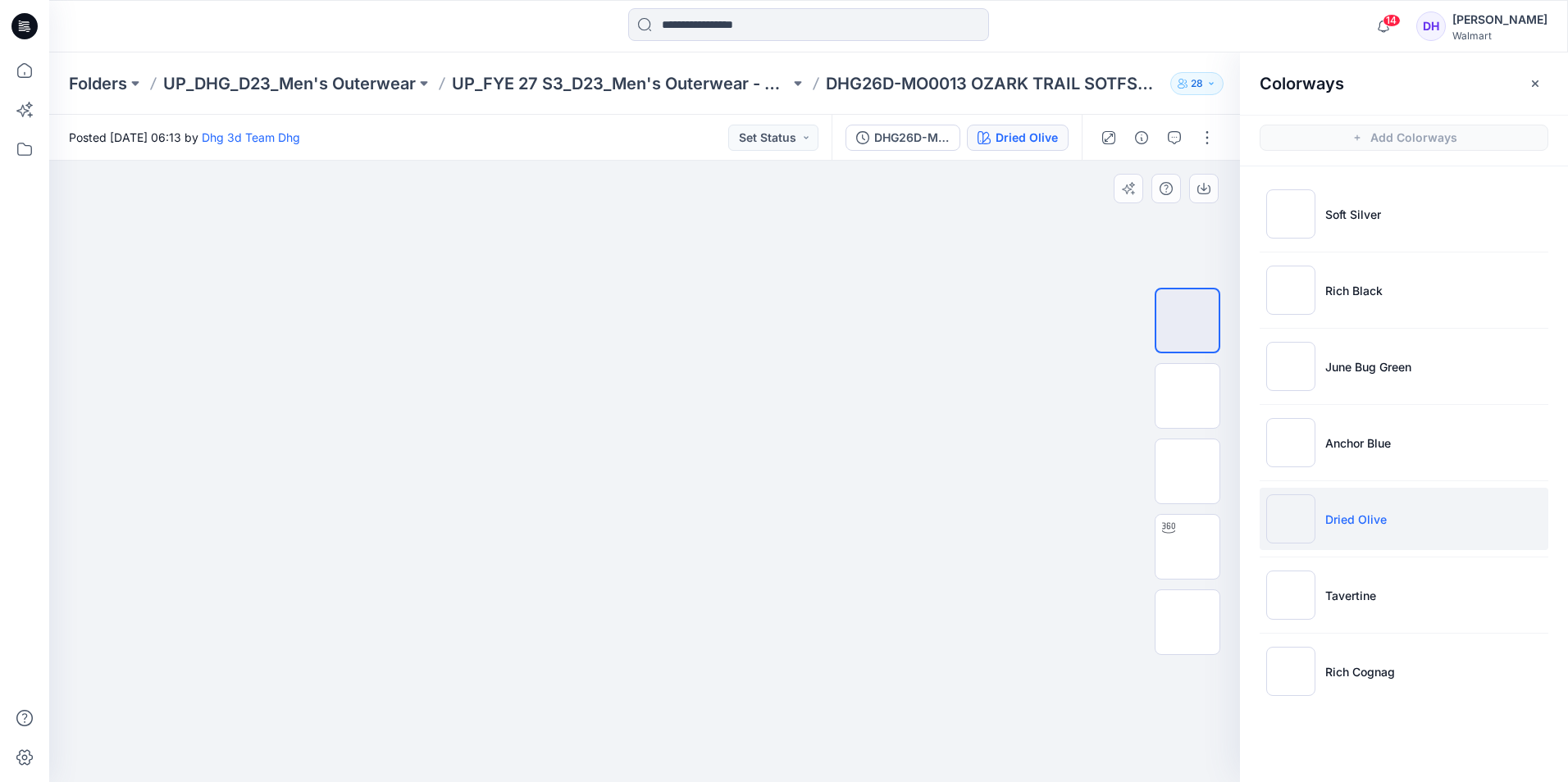
drag, startPoint x: 834, startPoint y: 381, endPoint x: 820, endPoint y: 438, distance: 58.7
click at [820, 160] on img at bounding box center [644, 160] width 670 height 0
